Goal: Task Accomplishment & Management: Complete application form

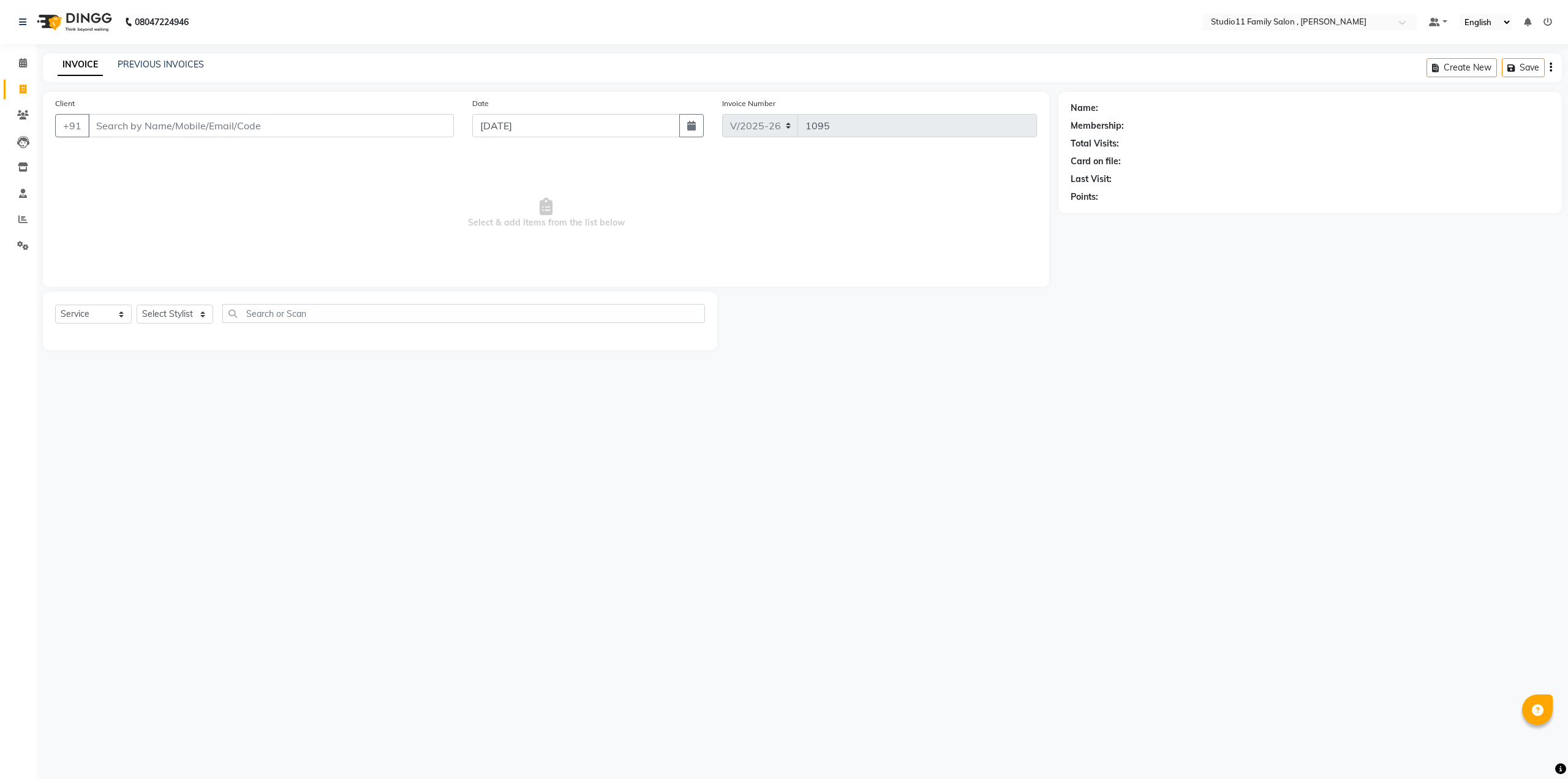
select select "7303"
select select "service"
click at [163, 125] on input "Client" at bounding box center [270, 125] width 366 height 24
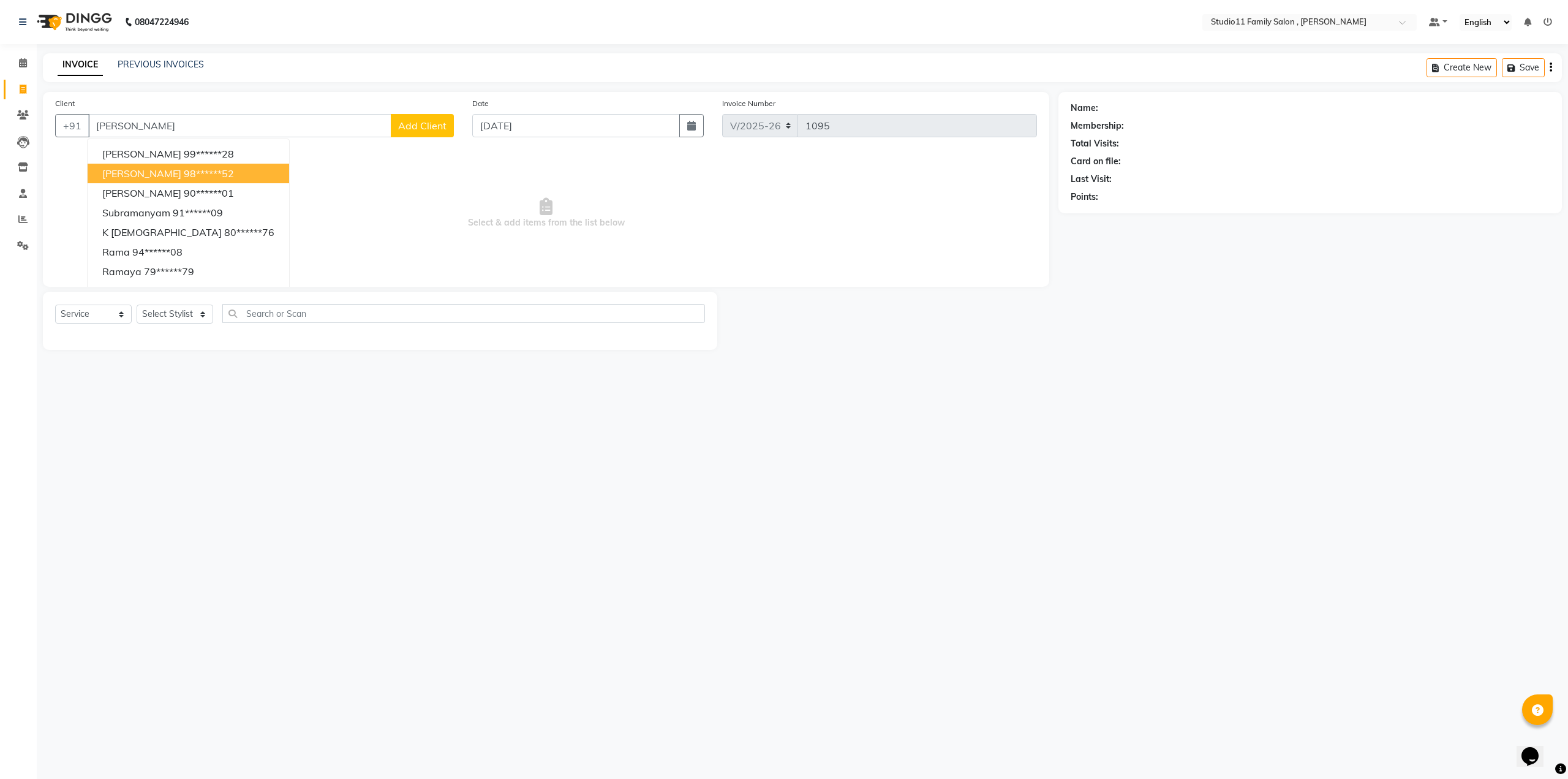
click at [184, 169] on ngb-highlight "98******52" at bounding box center [208, 173] width 50 height 12
type input "98******52"
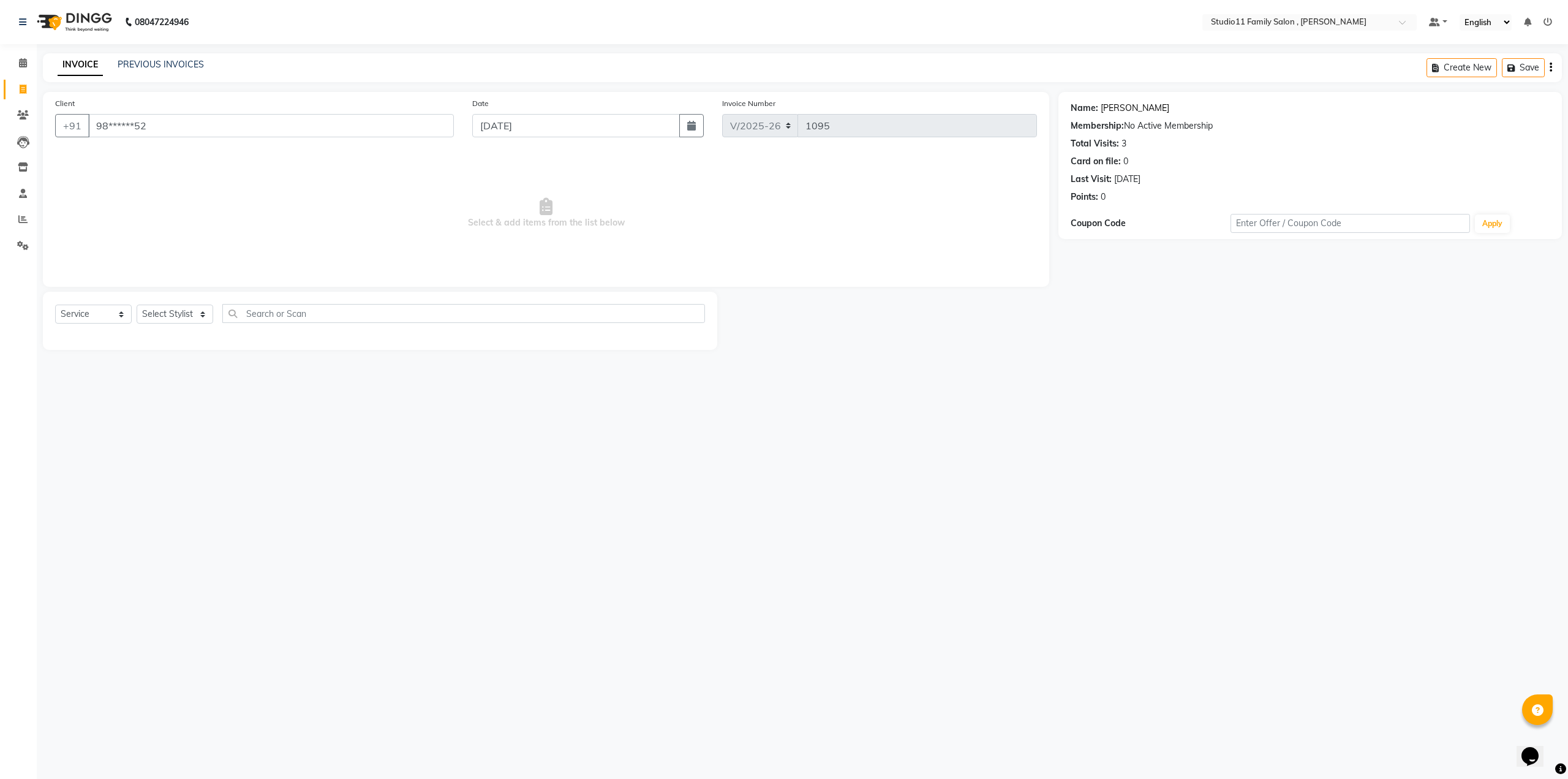
click at [1130, 106] on link "Rama Sita" at bounding box center [1135, 108] width 69 height 13
click at [158, 62] on link "PREVIOUS INVOICES" at bounding box center [161, 64] width 87 height 11
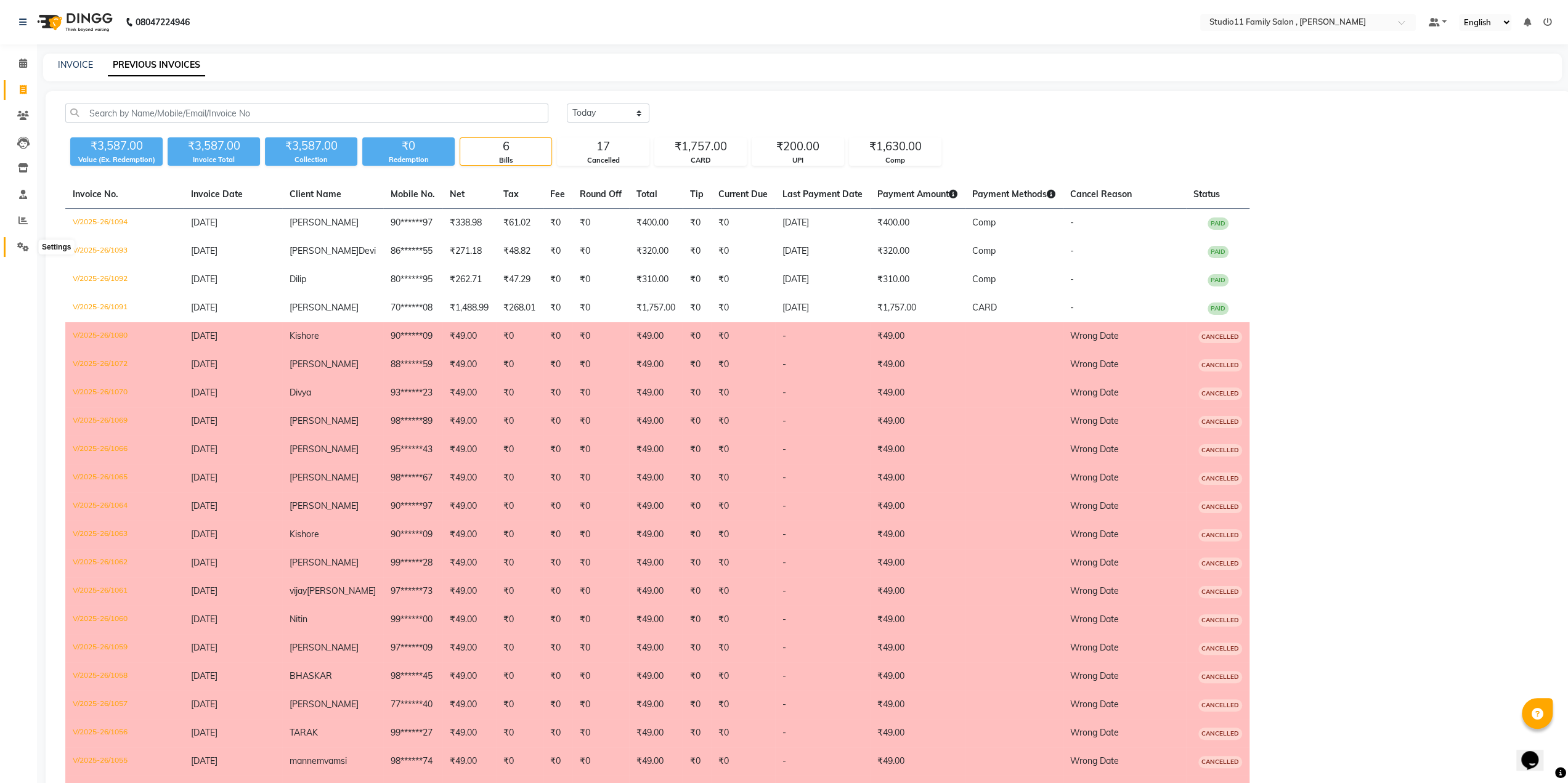
click at [25, 245] on icon at bounding box center [23, 246] width 12 height 9
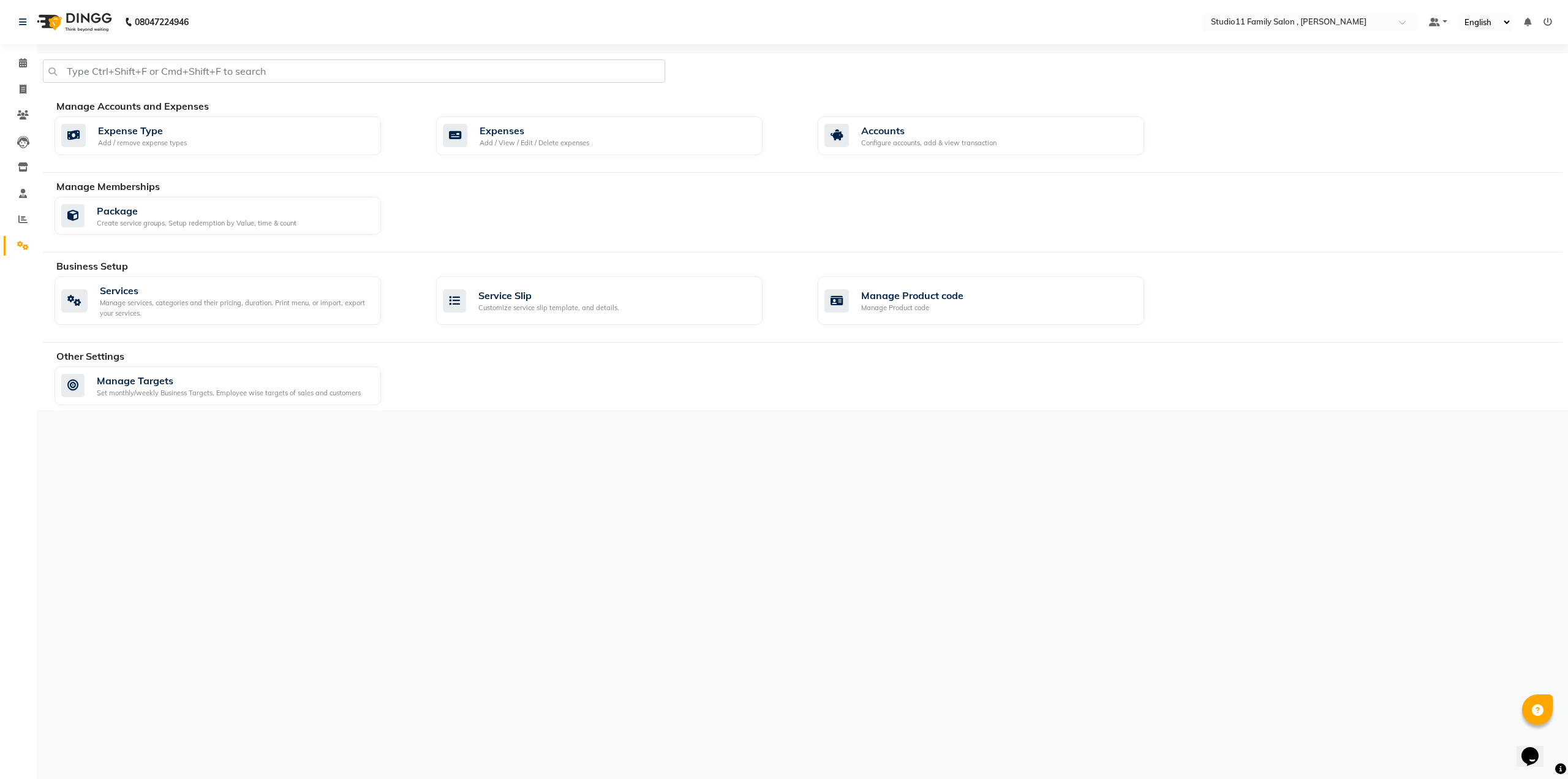
click at [498, 492] on div "08047224946 Select Location × Studio11 Family Salon , Aditya Nagar Default Pane…" at bounding box center [784, 389] width 1568 height 779
click at [22, 95] on span at bounding box center [23, 90] width 22 height 14
select select "7303"
select select "service"
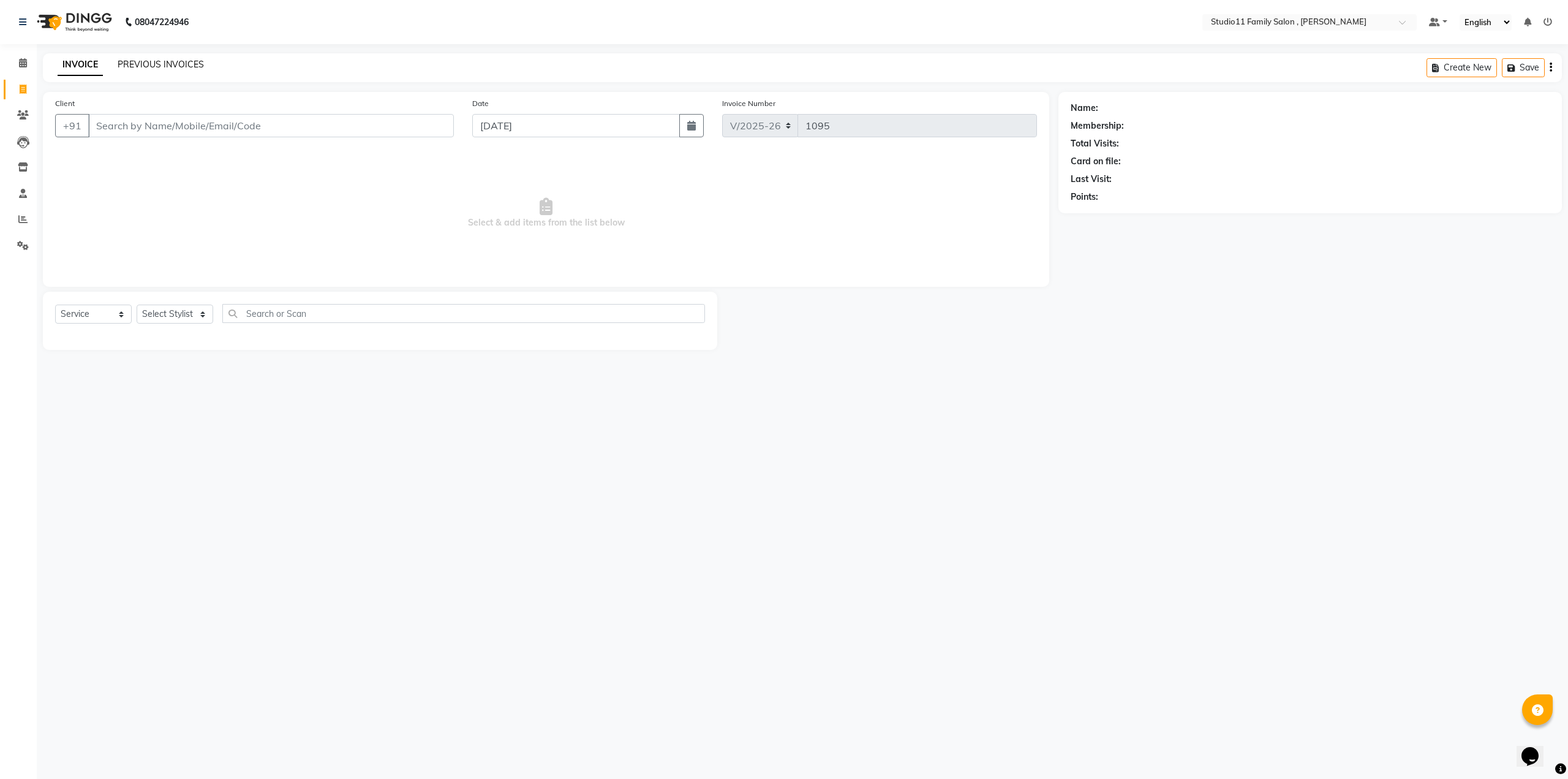
click at [168, 65] on link "PREVIOUS INVOICES" at bounding box center [161, 64] width 87 height 11
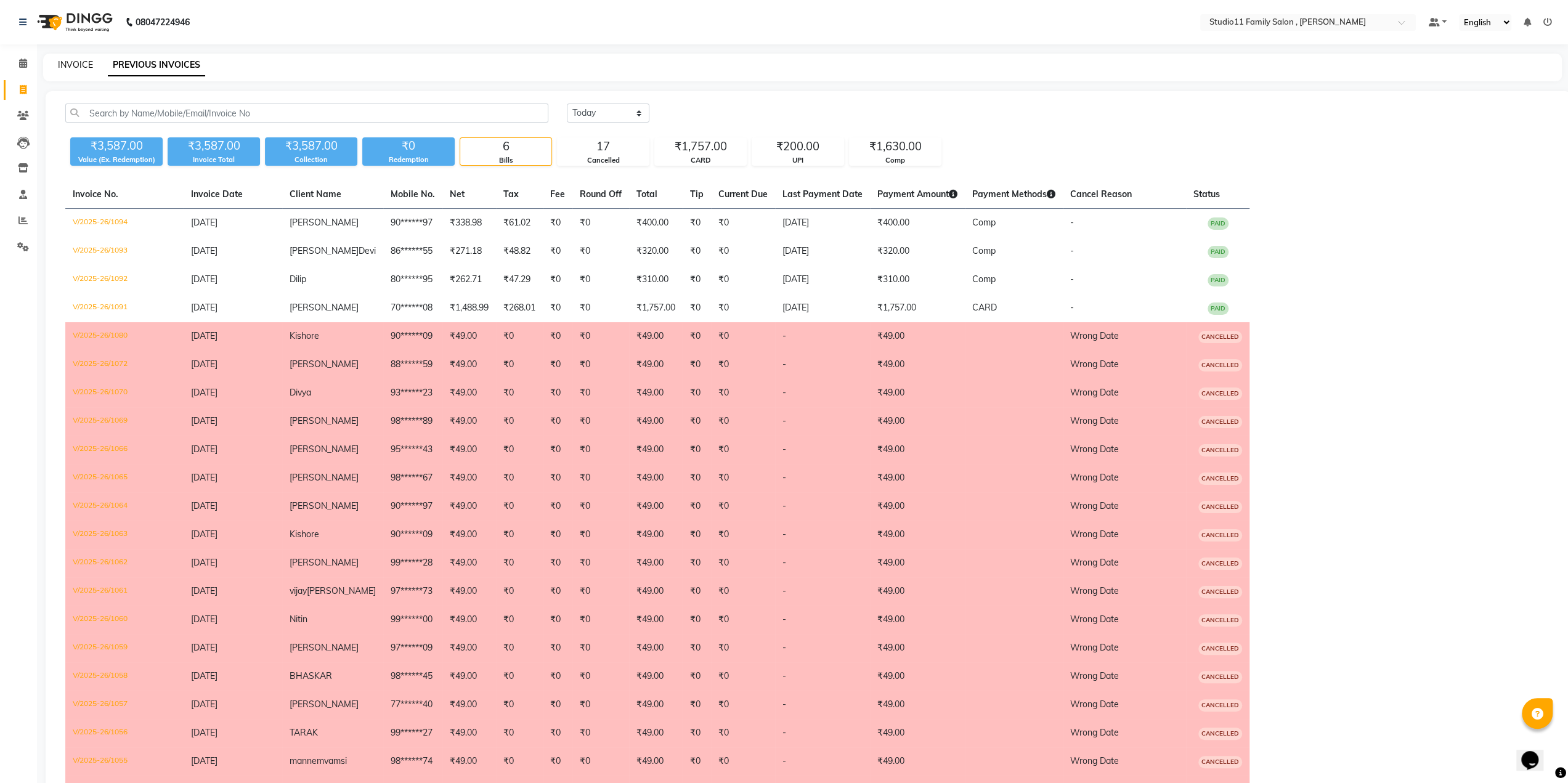
click at [70, 64] on link "INVOICE" at bounding box center [74, 65] width 35 height 11
select select "service"
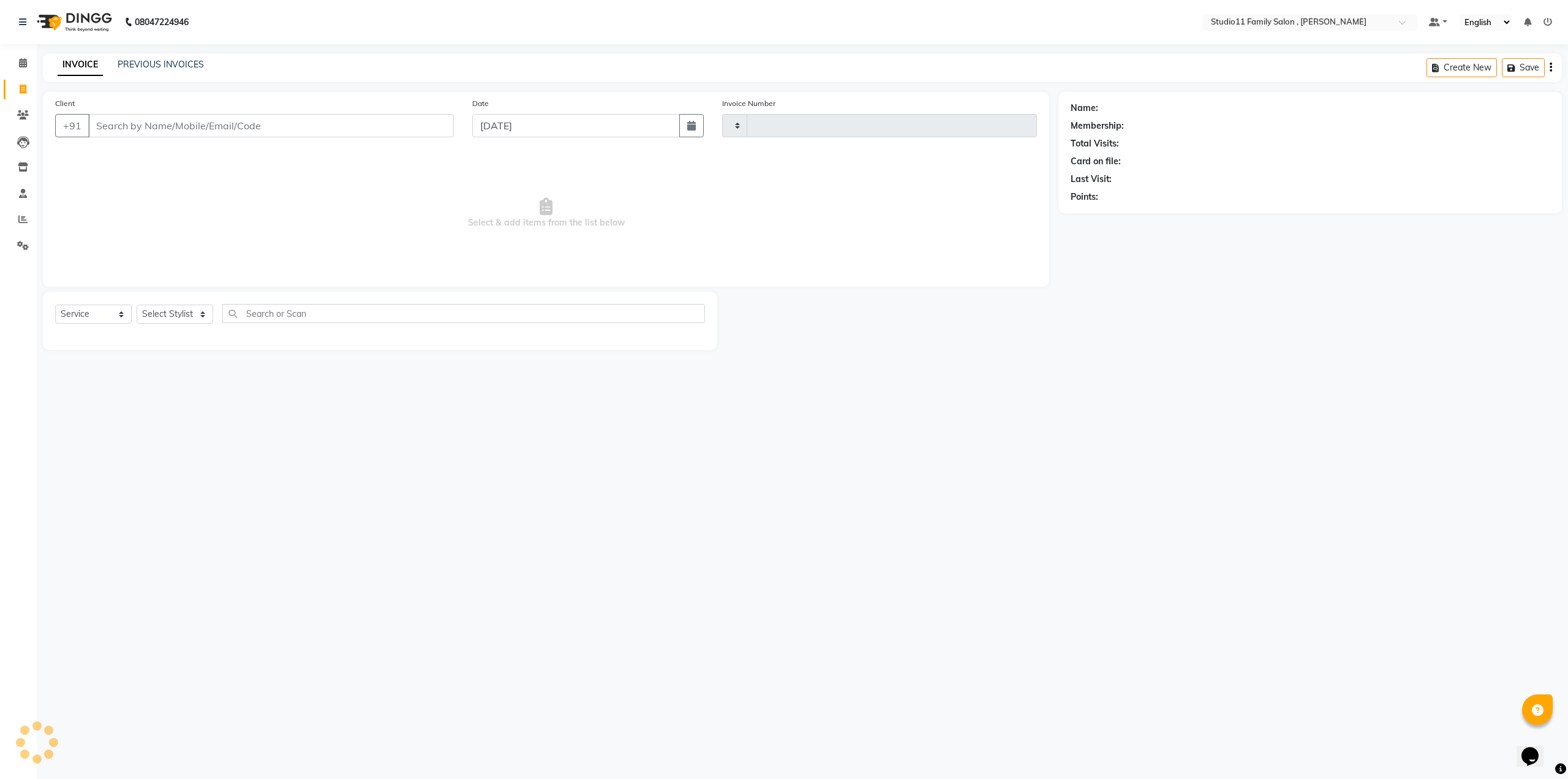
type input "1095"
select select "7303"
click at [187, 318] on select "Select Stylist John Neha Pranu Preet Singh Rohith Sanib Ali Satya Kalagara Simr…" at bounding box center [175, 314] width 77 height 19
select select "89709"
click at [136, 305] on select "Select Stylist John Neha Pranu Preet Singh Rohith Sanib Ali Satya Kalagara Simr…" at bounding box center [175, 314] width 77 height 19
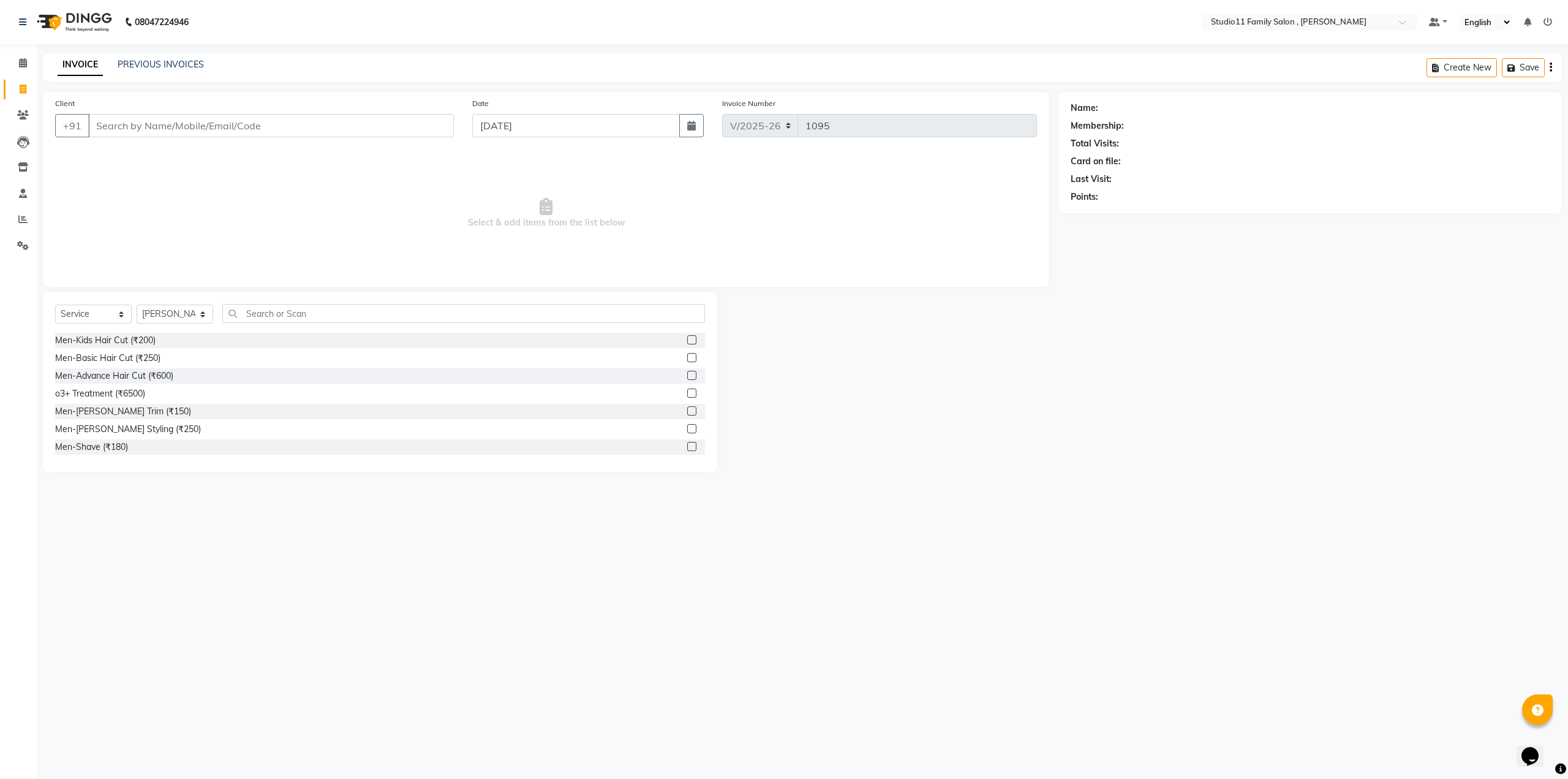
click at [687, 428] on label at bounding box center [691, 428] width 9 height 9
click at [687, 428] on input "checkbox" at bounding box center [691, 429] width 8 height 8
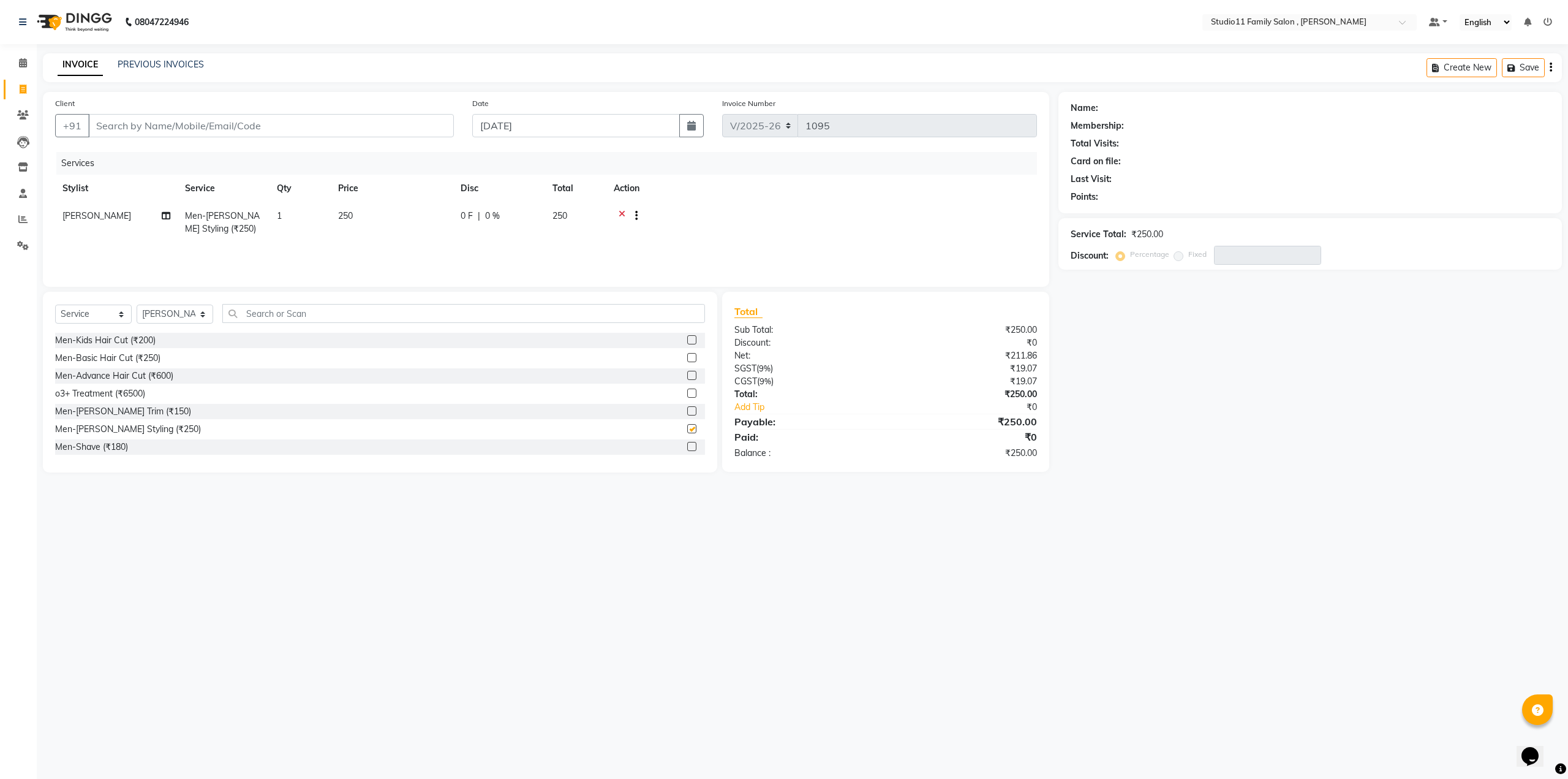
checkbox input "false"
click at [377, 556] on div "08047224946 Select Location × Studio11 Family Salon , Aditya Nagar Default Pane…" at bounding box center [784, 389] width 1568 height 779
click at [226, 128] on input "Client" at bounding box center [270, 125] width 366 height 24
type input "9"
type input "0"
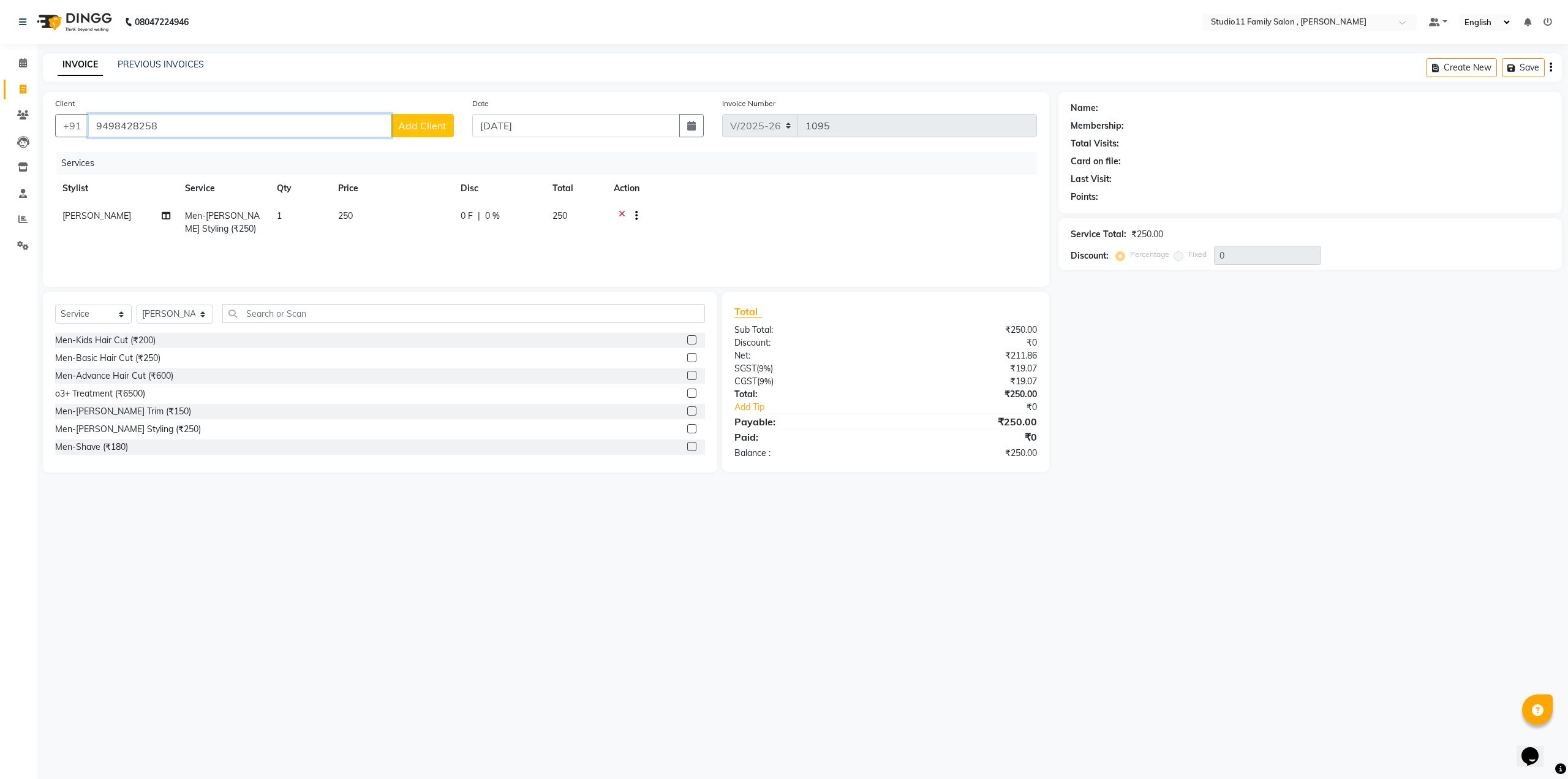
type input "9498428258"
click at [410, 123] on span "Add Client" at bounding box center [421, 125] width 48 height 12
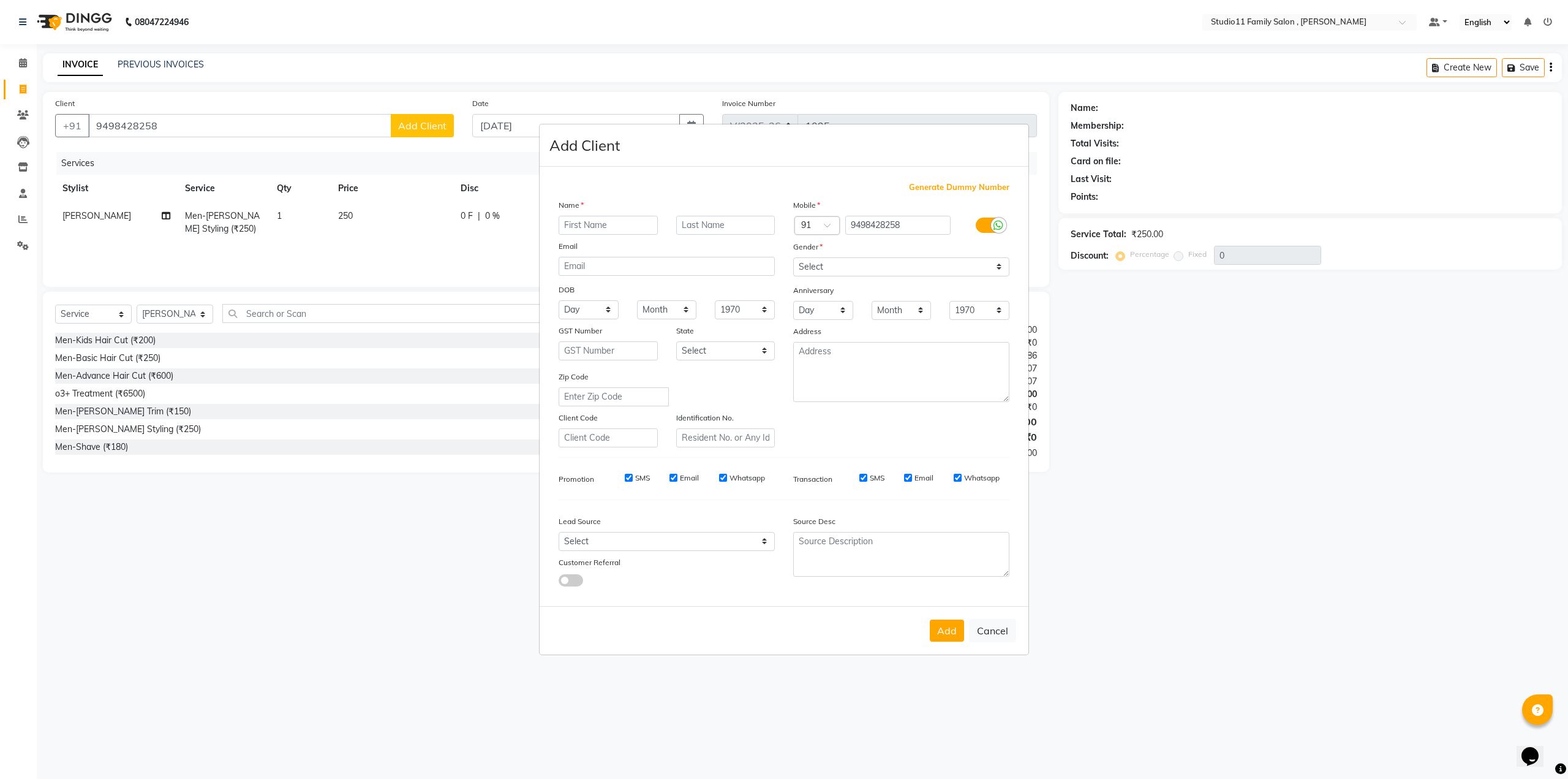
click at [605, 227] on input "text" at bounding box center [608, 224] width 100 height 19
click at [567, 223] on input "aNUROOP" at bounding box center [608, 224] width 100 height 19
type input "ANUROOP"
click at [815, 267] on select "Select Male Female Other Prefer Not To Say" at bounding box center [901, 267] width 216 height 19
select select "male"
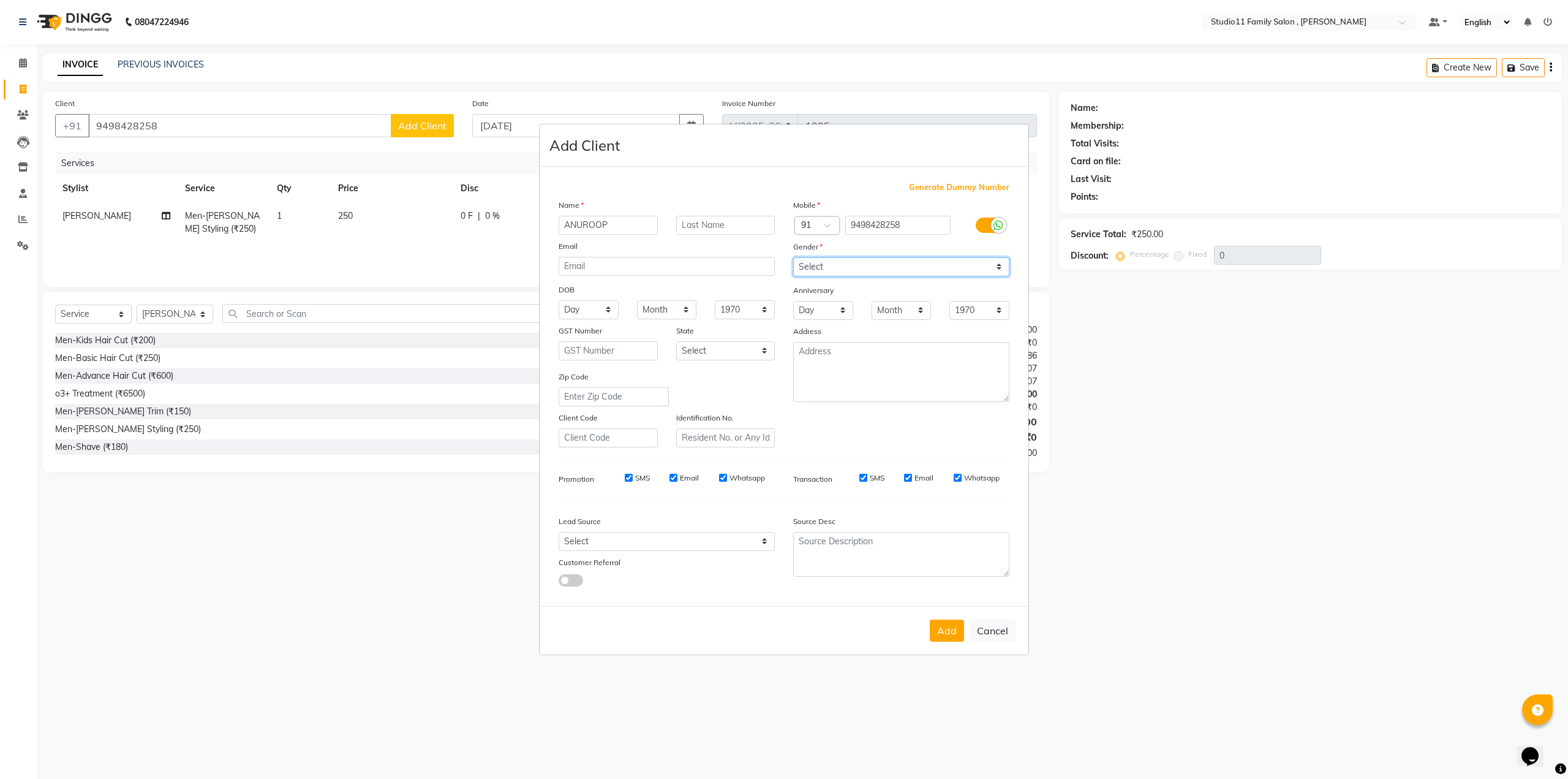
click at [793, 258] on select "Select Male Female Other Prefer Not To Say" at bounding box center [901, 267] width 216 height 19
click at [656, 537] on select "Select Walk-in Referral Internet Friend Word of Mouth Advertisement Facebook Ju…" at bounding box center [666, 541] width 216 height 19
select select "50045"
click at [559, 532] on select "Select Walk-in Referral Internet Friend Word of Mouth Advertisement Facebook Ju…" at bounding box center [666, 541] width 216 height 19
click at [949, 629] on button "Add" at bounding box center [946, 631] width 35 height 22
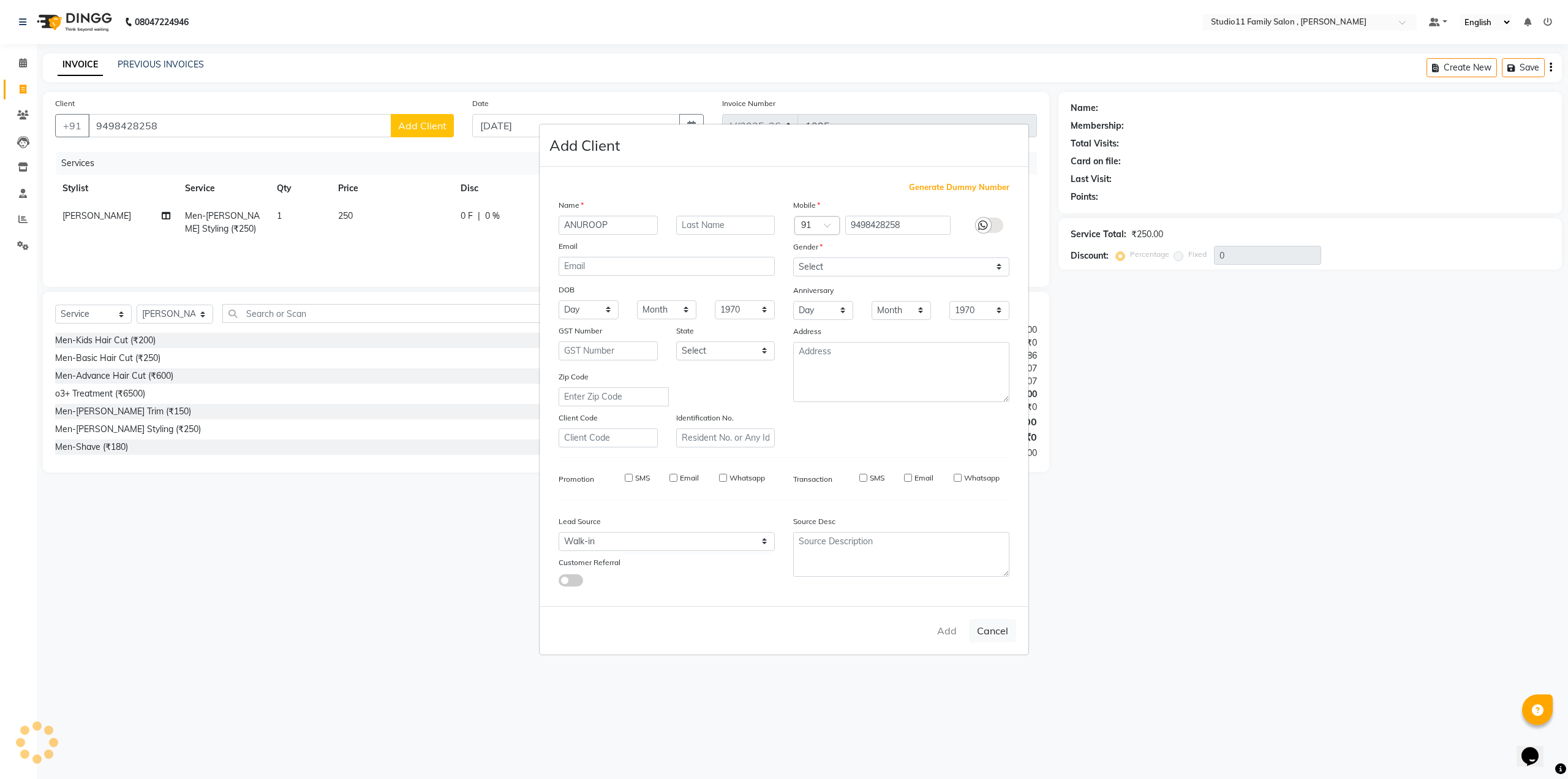
type input "94******58"
select select
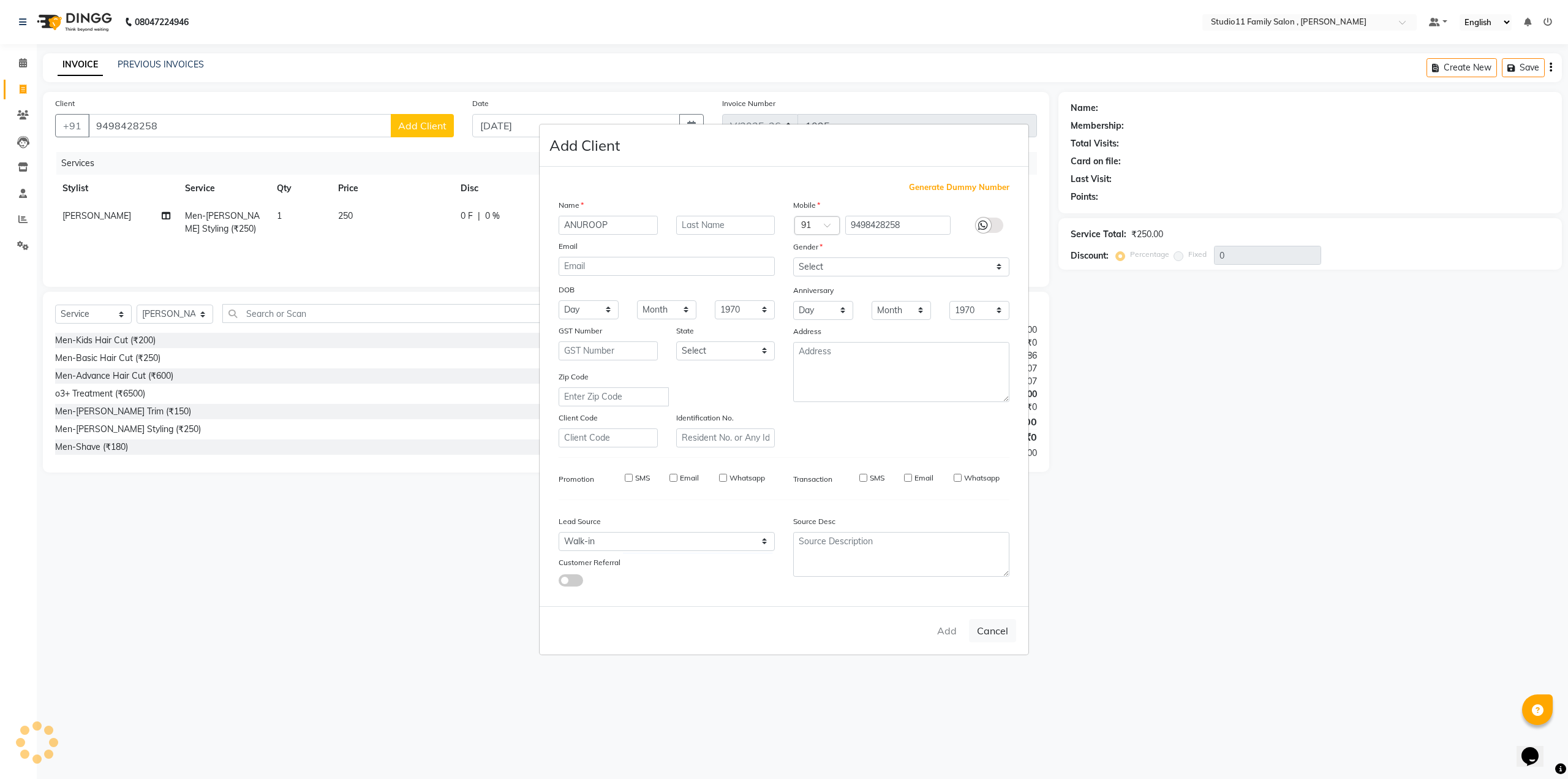
select select
checkbox input "false"
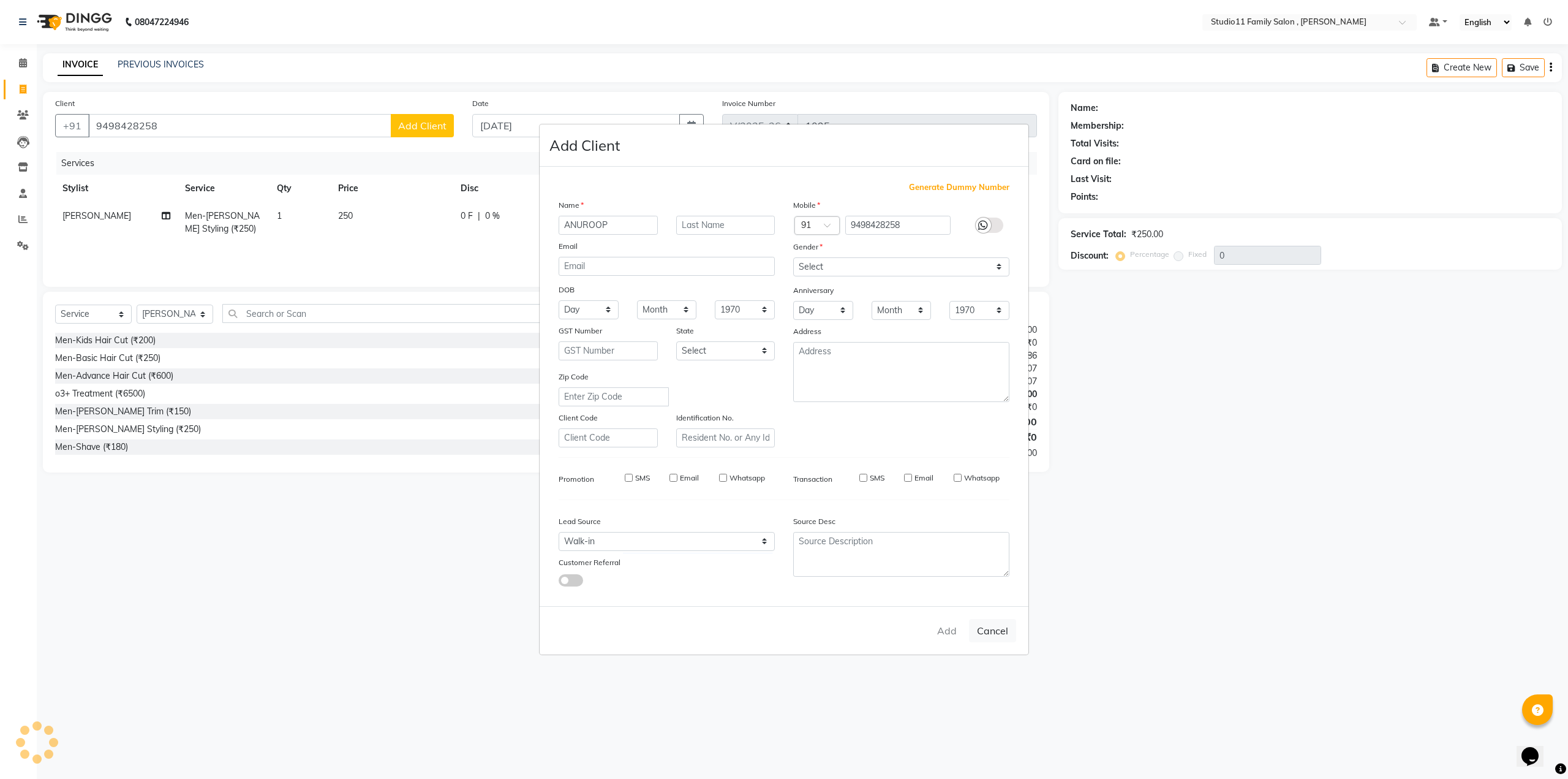
checkbox input "false"
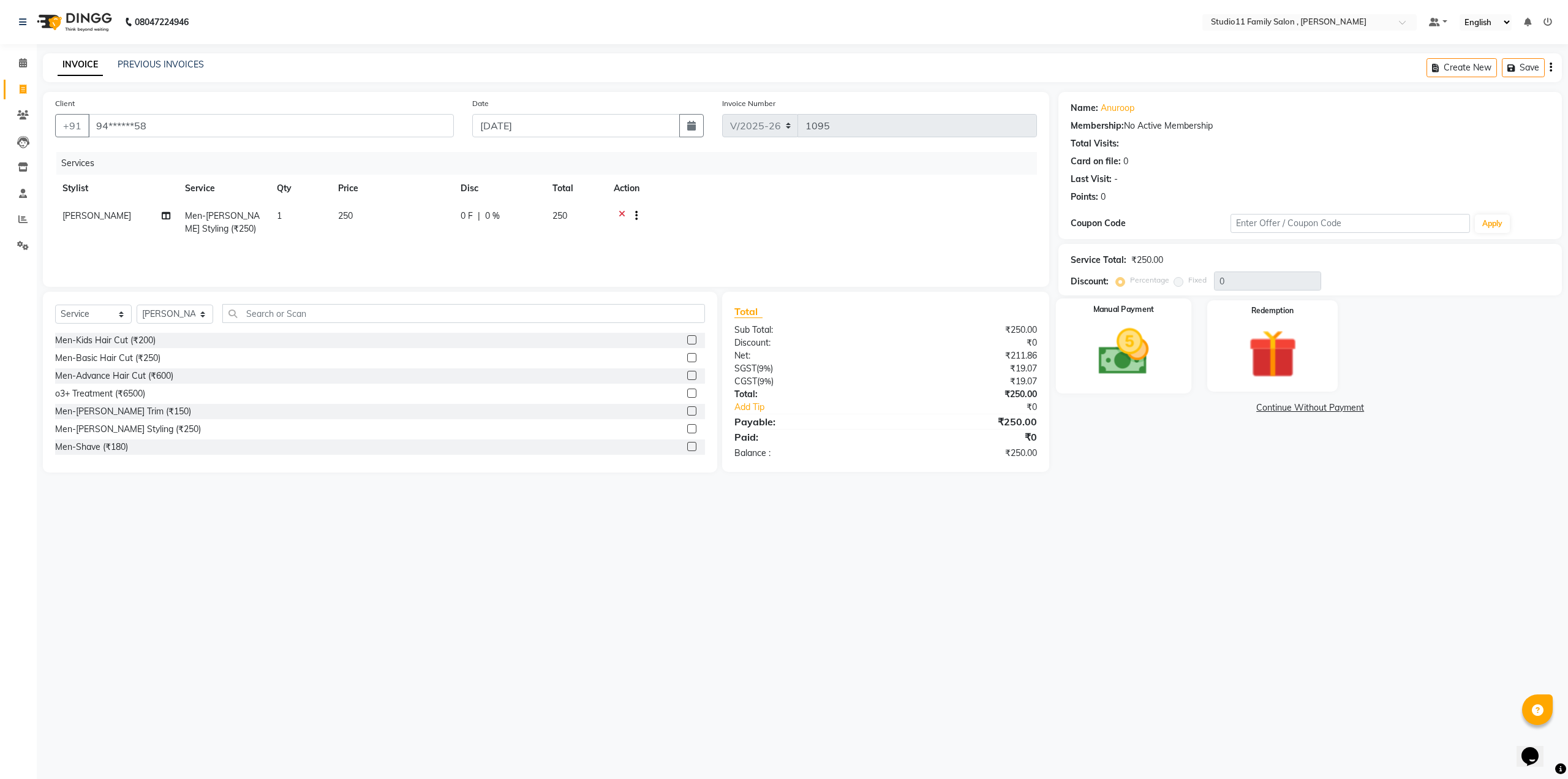
click at [1125, 351] on img at bounding box center [1124, 352] width 83 height 59
click at [1249, 407] on span "Comp" at bounding box center [1246, 409] width 26 height 14
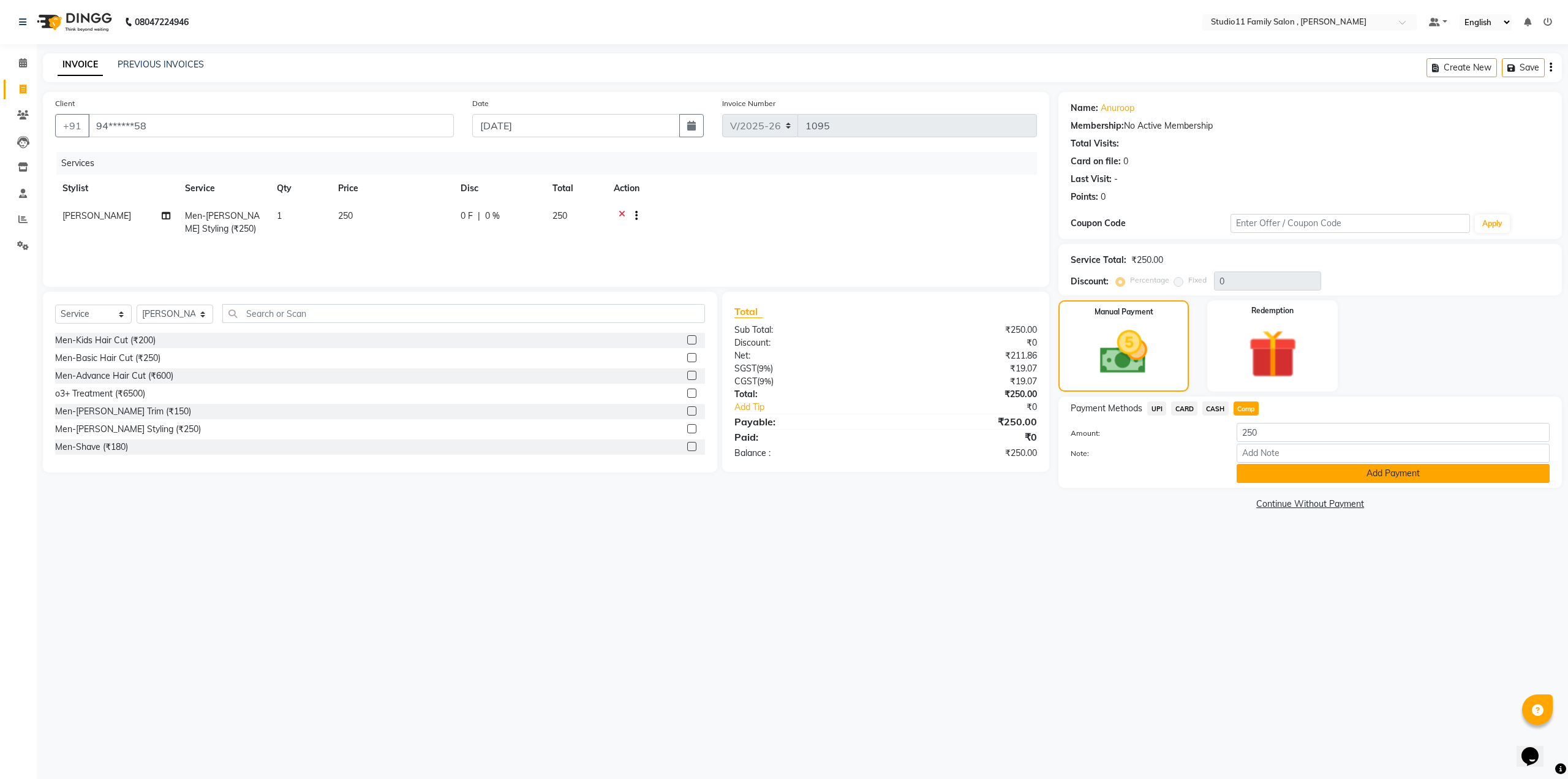
click at [1320, 469] on button "Add Payment" at bounding box center [1392, 473] width 313 height 19
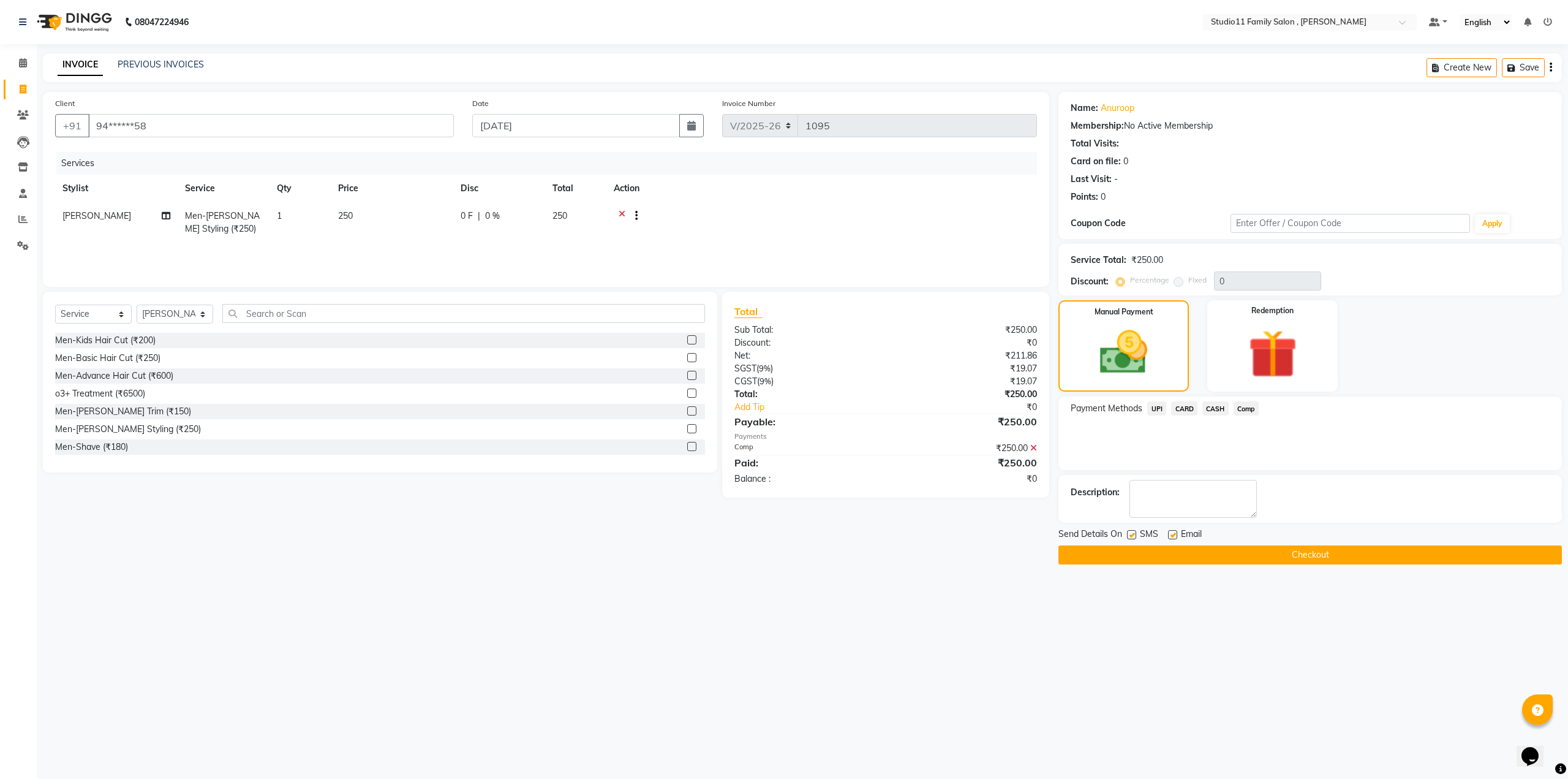
click at [1298, 556] on button "Checkout" at bounding box center [1310, 554] width 503 height 19
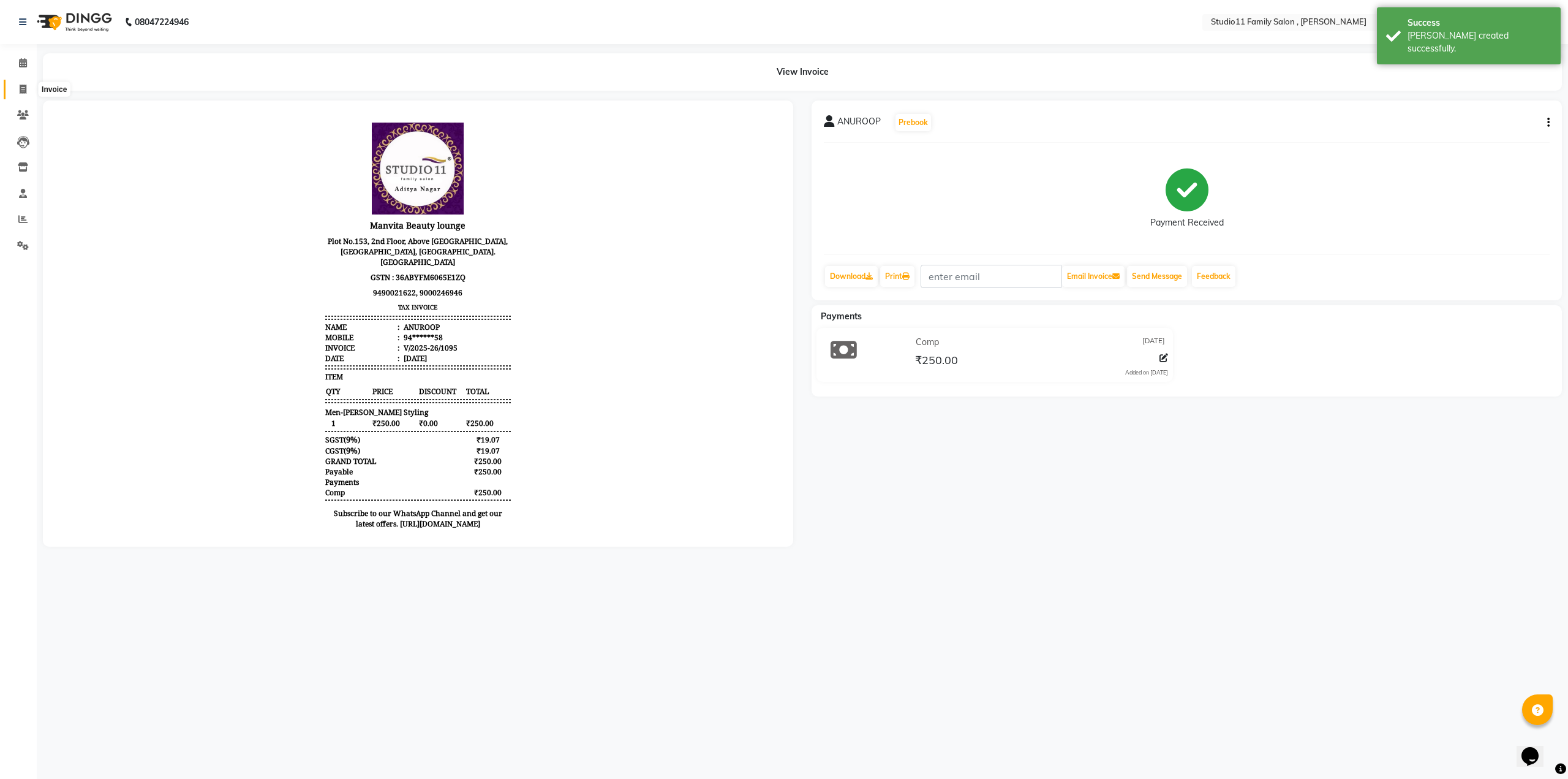
click at [24, 88] on icon at bounding box center [23, 89] width 7 height 9
select select "service"
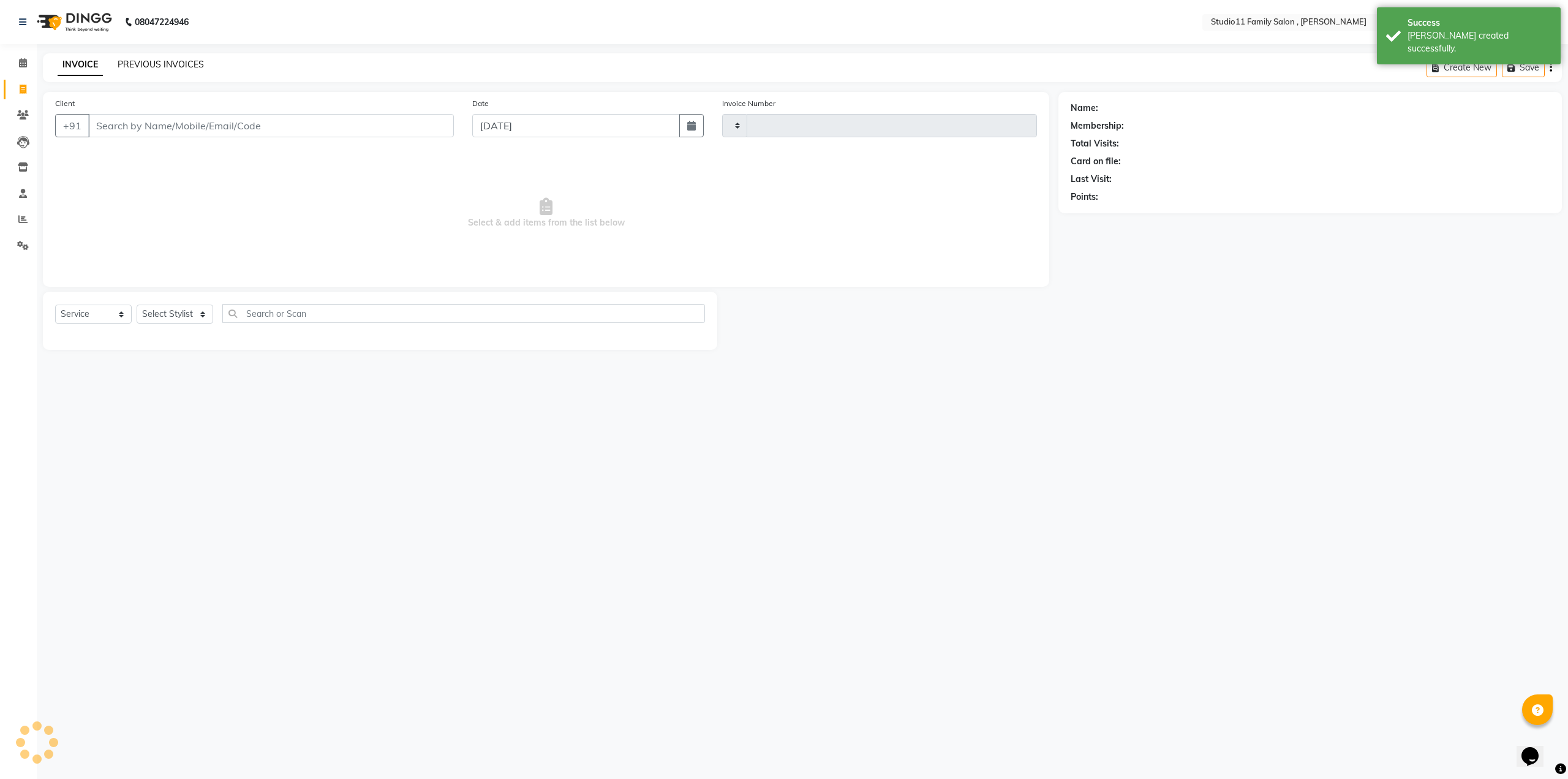
type input "1096"
select select "7303"
click at [151, 62] on link "PREVIOUS INVOICES" at bounding box center [161, 64] width 87 height 11
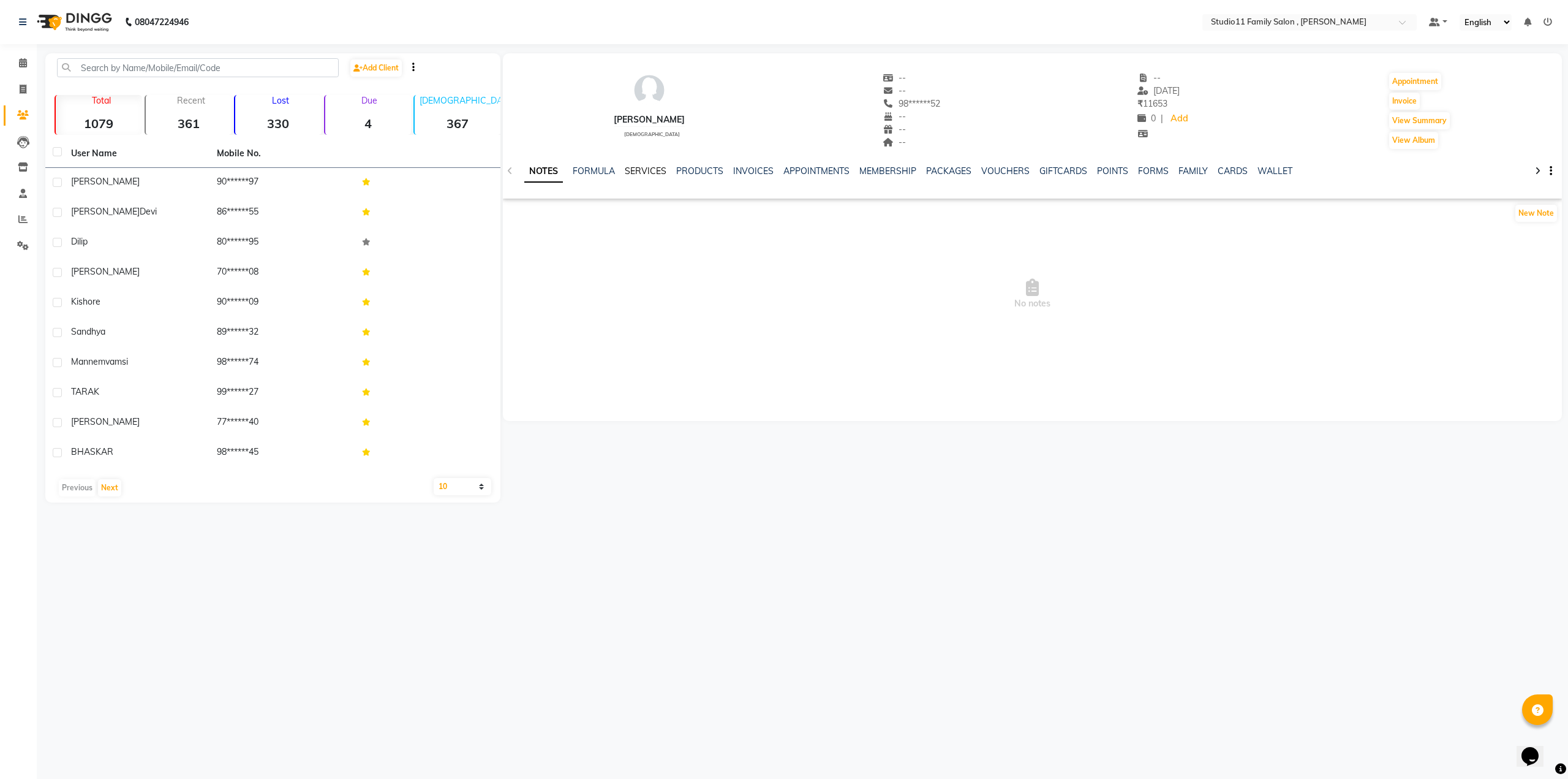
click at [650, 173] on link "SERVICES" at bounding box center [645, 171] width 41 height 11
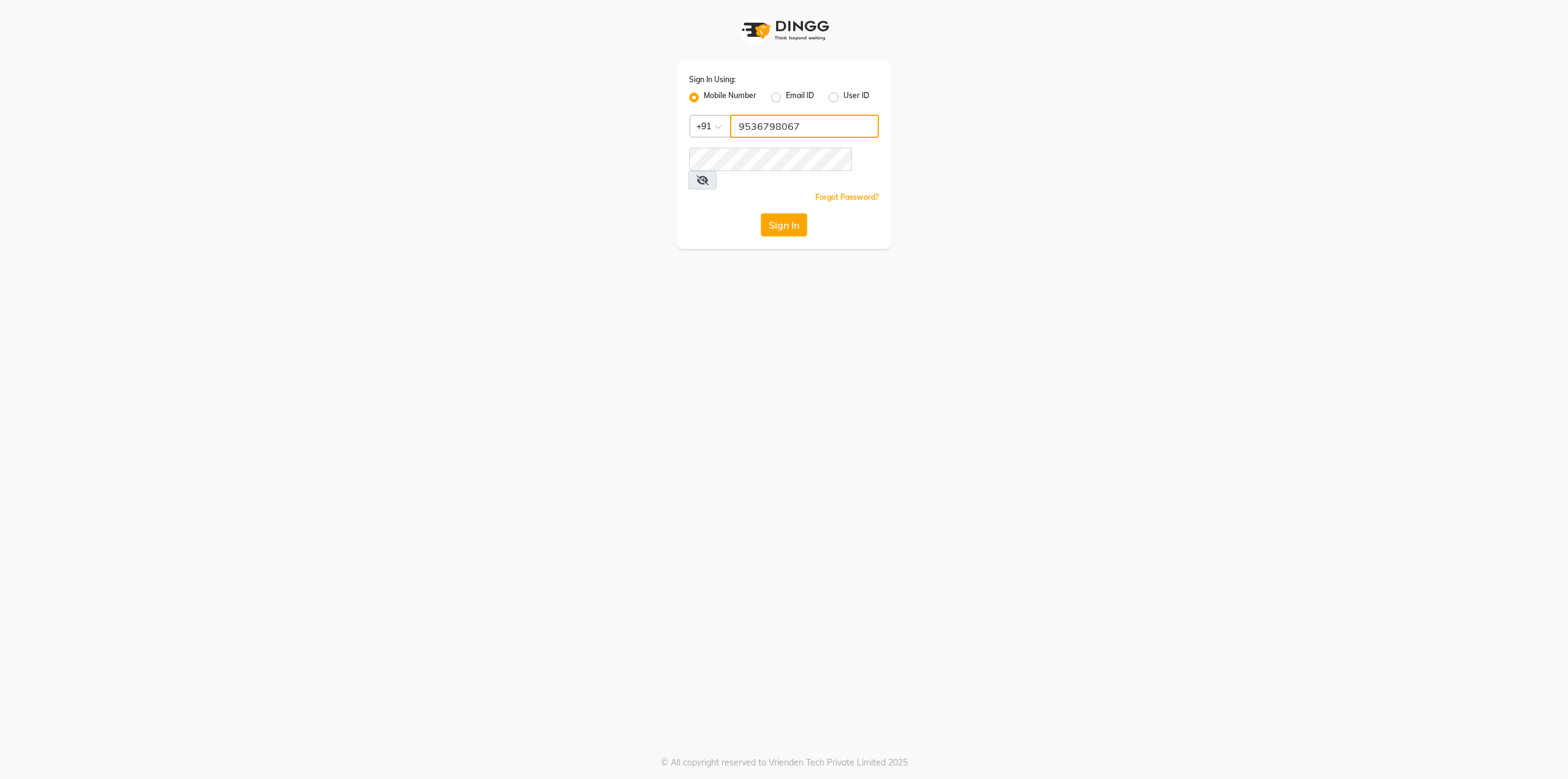
click at [797, 130] on input "9536798067" at bounding box center [804, 126] width 149 height 24
type input "9"
type input "8309762273"
click at [634, 163] on div "Sign In Using: Mobile Number Email ID User ID Country Code × [PHONE_NUMBER] Rem…" at bounding box center [784, 124] width 699 height 249
click at [761, 213] on button "Sign In" at bounding box center [784, 225] width 46 height 24
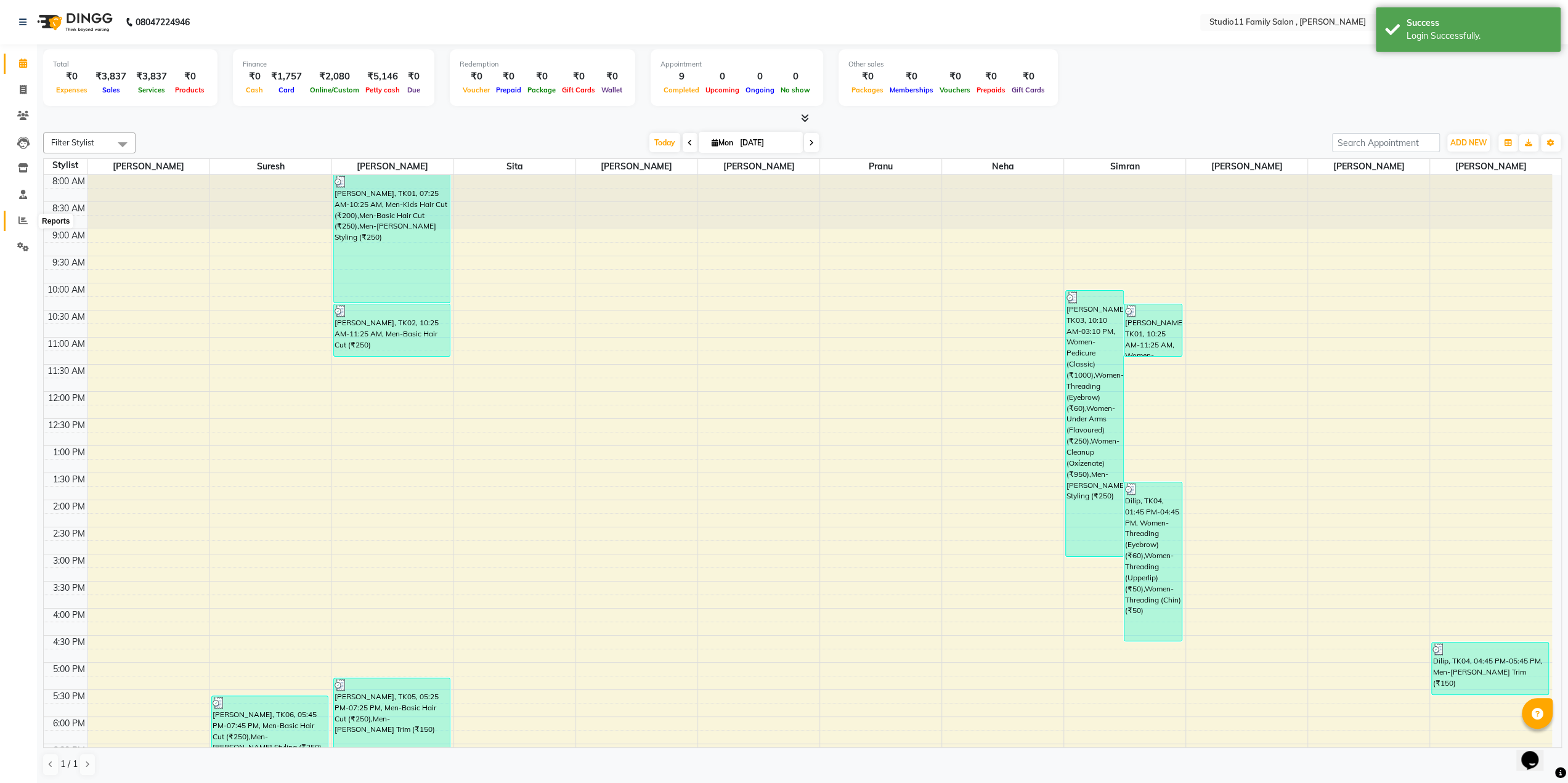
click at [20, 220] on icon at bounding box center [23, 219] width 9 height 9
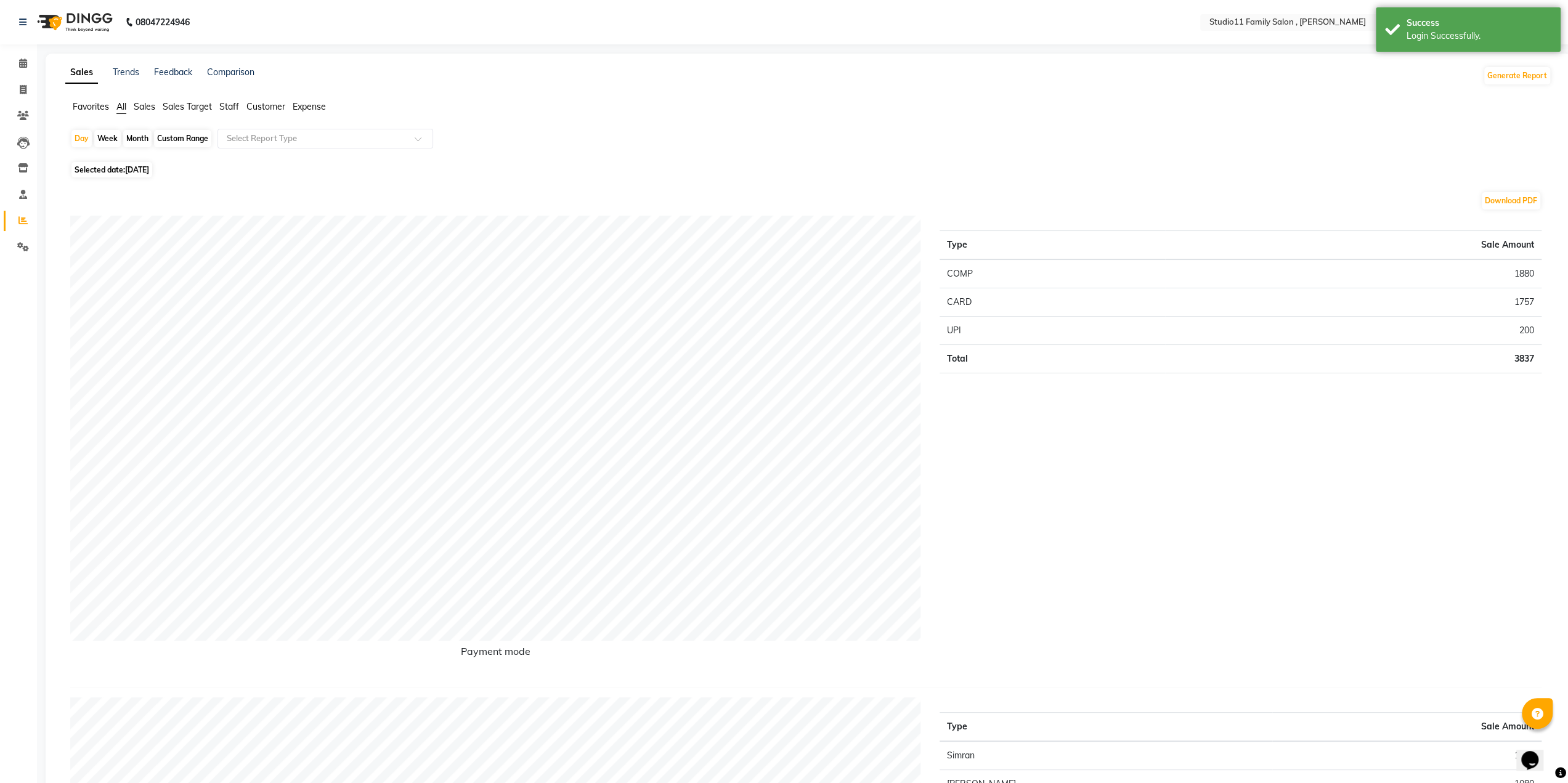
click at [235, 104] on span "Staff" at bounding box center [229, 106] width 20 height 11
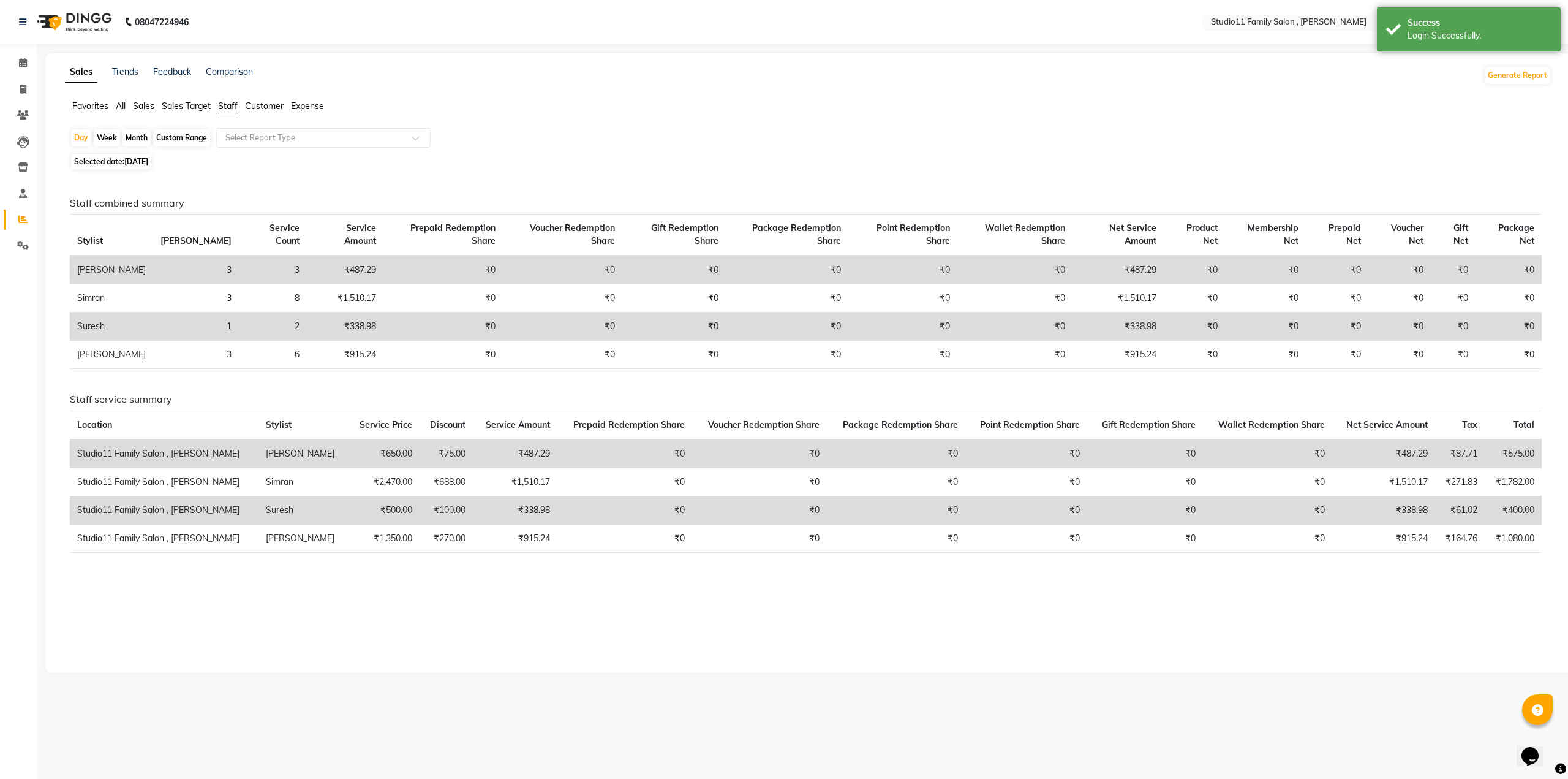
click at [138, 137] on div "Month" at bounding box center [136, 137] width 29 height 17
select select "9"
select select "2025"
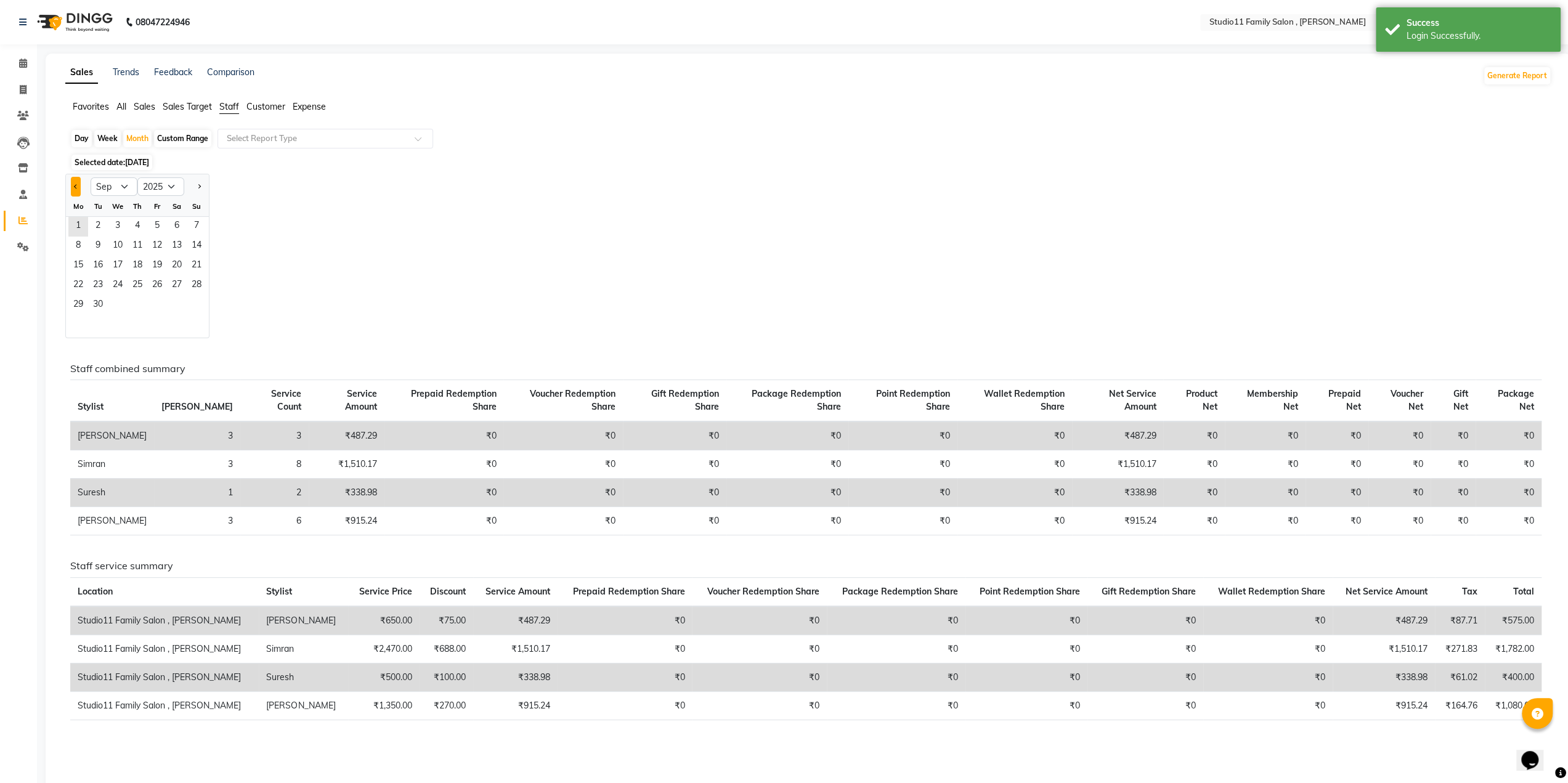
click at [73, 191] on button "Previous month" at bounding box center [75, 187] width 10 height 20
select select "8"
click at [162, 223] on span "1" at bounding box center [157, 226] width 20 height 20
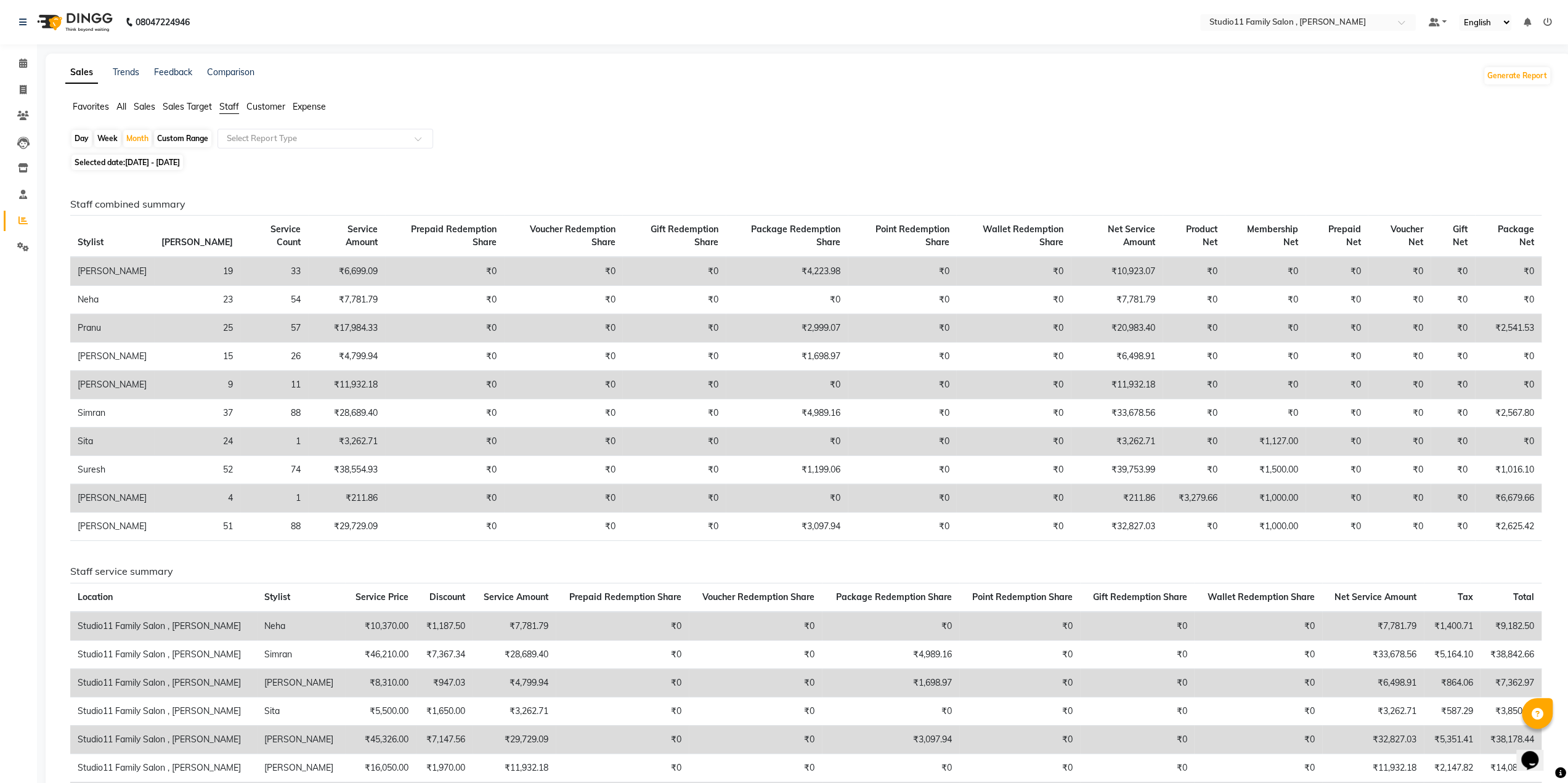
click at [1548, 23] on icon at bounding box center [1547, 22] width 9 height 9
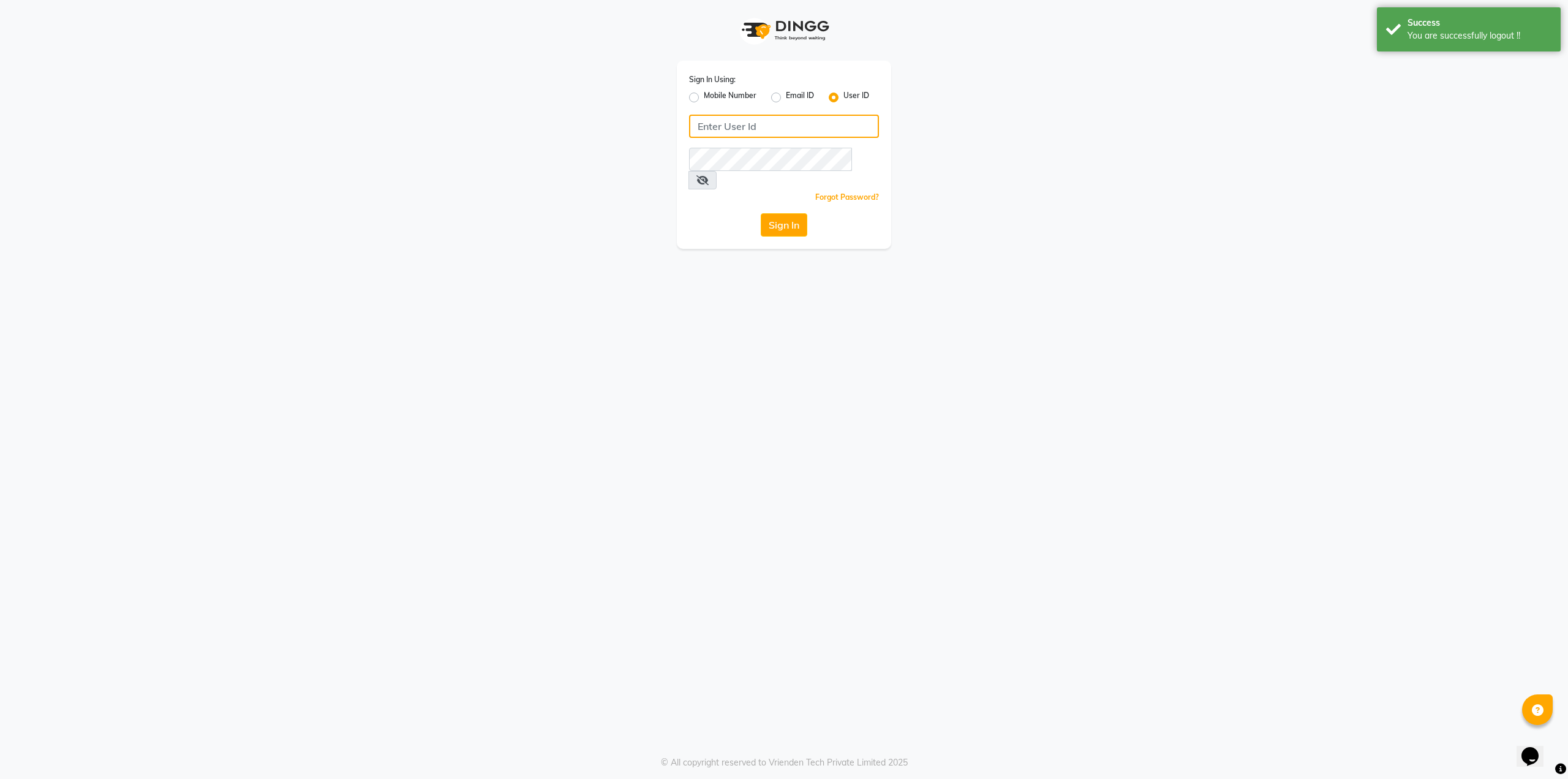
type input "9536798067"
click at [704, 101] on label "Mobile Number" at bounding box center [729, 97] width 52 height 15
click at [704, 98] on input "Mobile Number" at bounding box center [708, 94] width 8 height 8
radio input "true"
radio input "false"
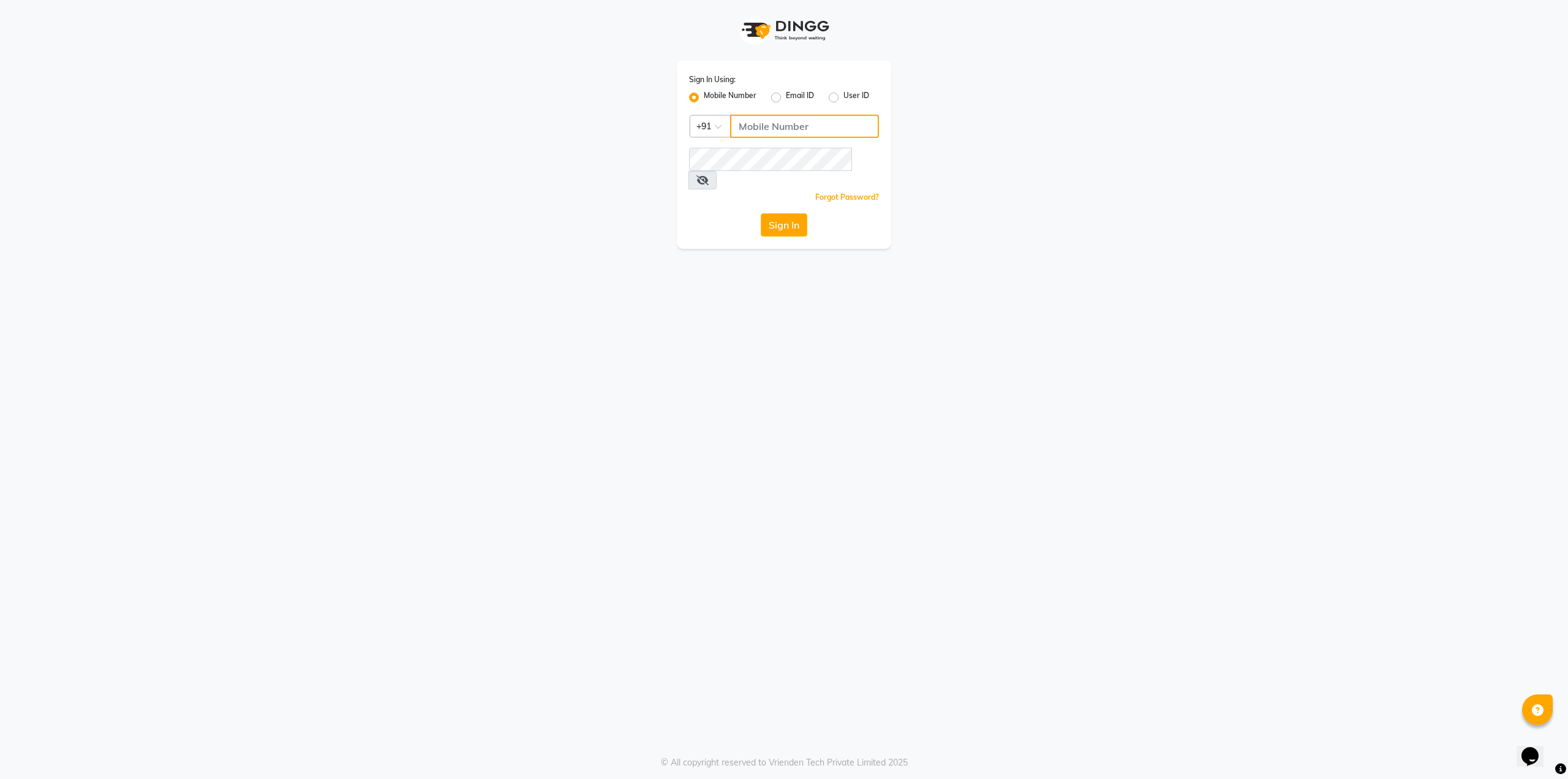
click at [753, 125] on input "Username" at bounding box center [804, 126] width 149 height 24
type input "7997662345"
click at [740, 298] on div "Sign In Using: Mobile Number Email ID User ID Country Code × [PHONE_NUMBER] Rem…" at bounding box center [784, 389] width 1568 height 779
click at [795, 213] on button "Sign In" at bounding box center [784, 225] width 46 height 24
